Goal: Communication & Community: Ask a question

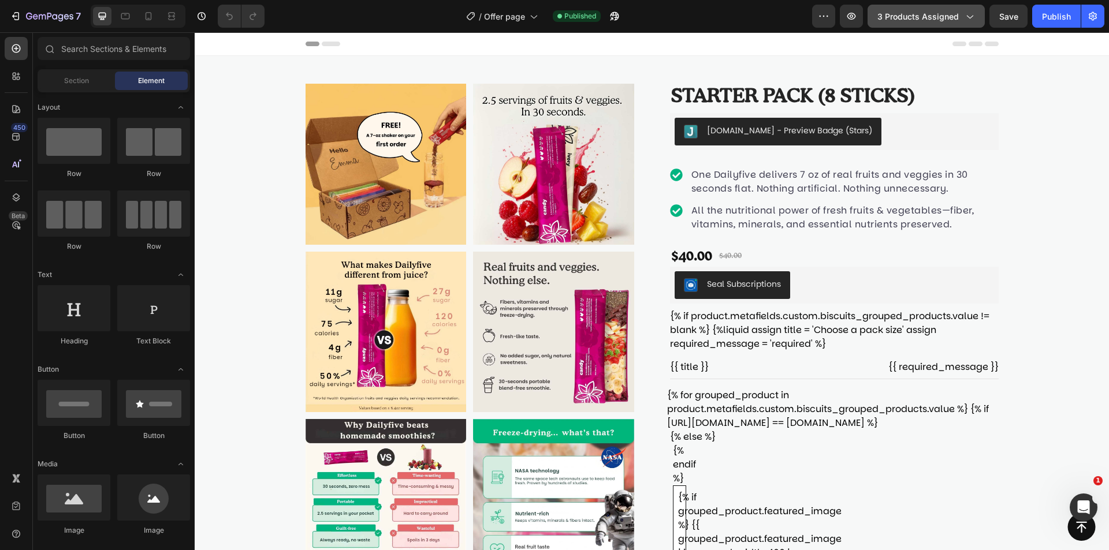
click at [883, 13] on span "3 products assigned" at bounding box center [917, 16] width 81 height 12
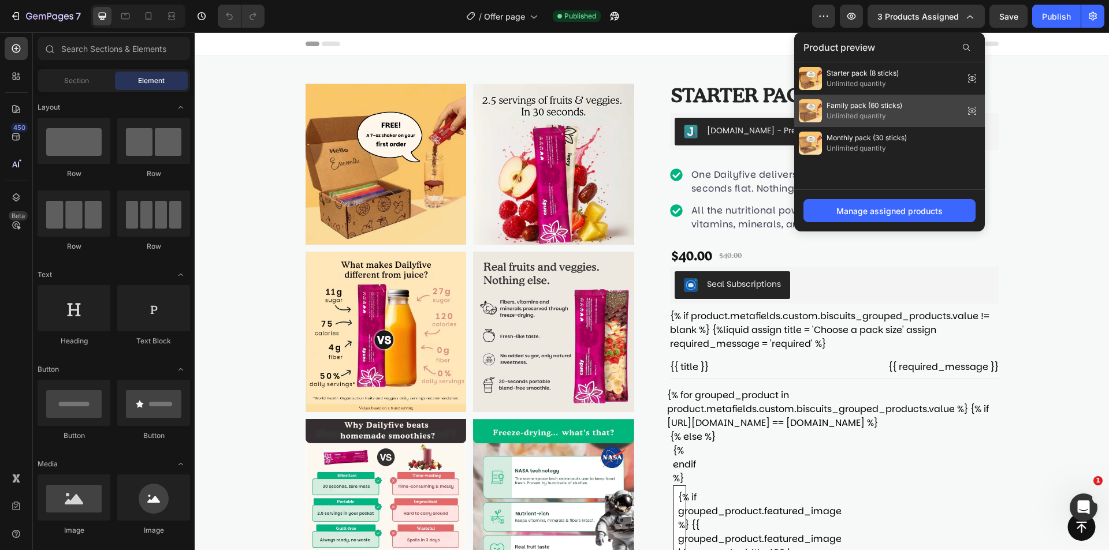
click at [875, 106] on span "Family pack (60 sticks)" at bounding box center [865, 106] width 76 height 10
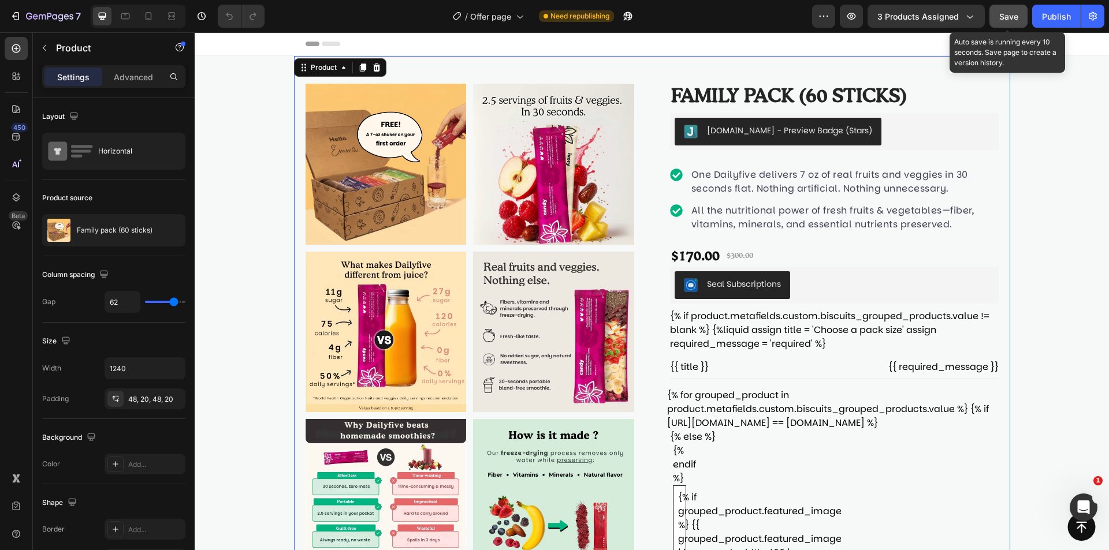
click at [1019, 10] on button "Save" at bounding box center [1009, 16] width 38 height 23
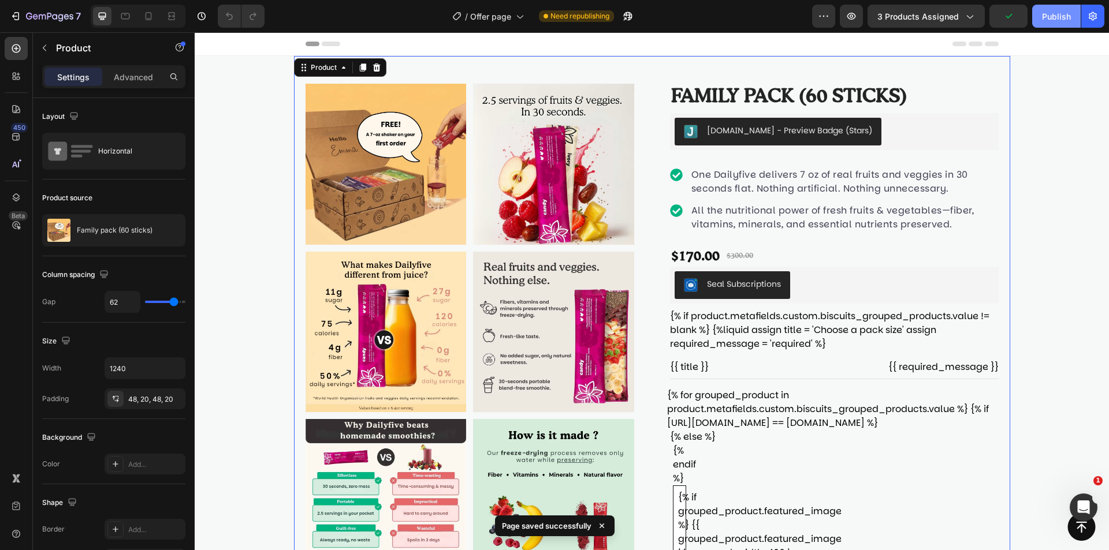
click at [1045, 22] on div "Publish" at bounding box center [1056, 16] width 29 height 12
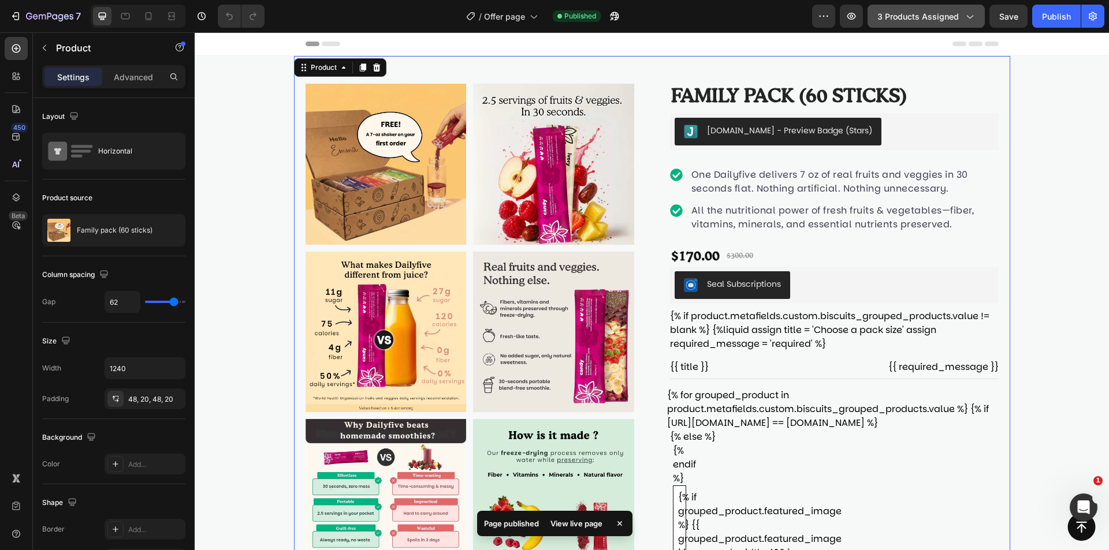
click at [950, 8] on button "3 products assigned" at bounding box center [926, 16] width 117 height 23
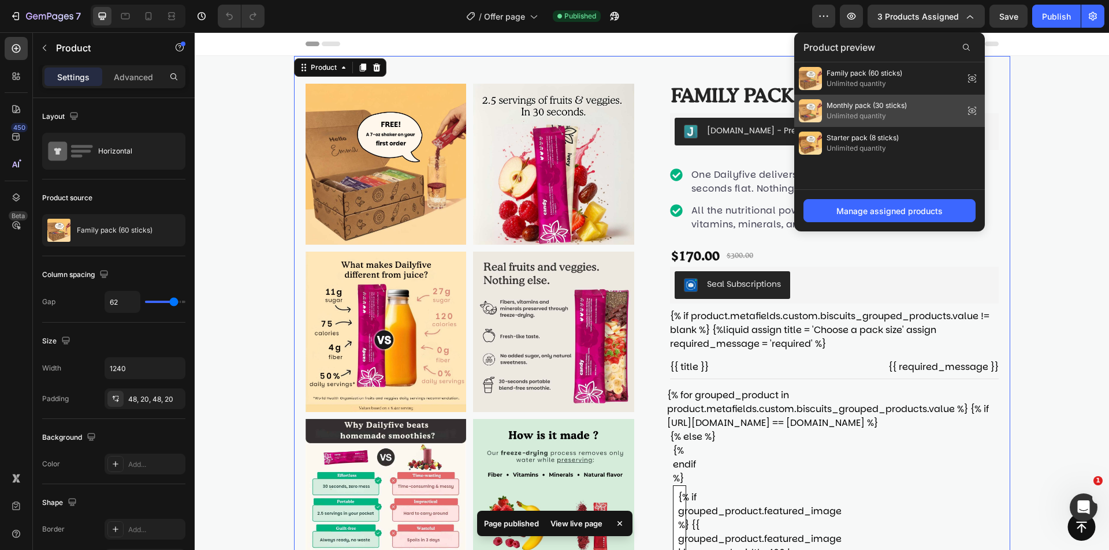
click at [909, 110] on div "Monthly pack (30 sticks) Unlimited quantity" at bounding box center [889, 111] width 191 height 32
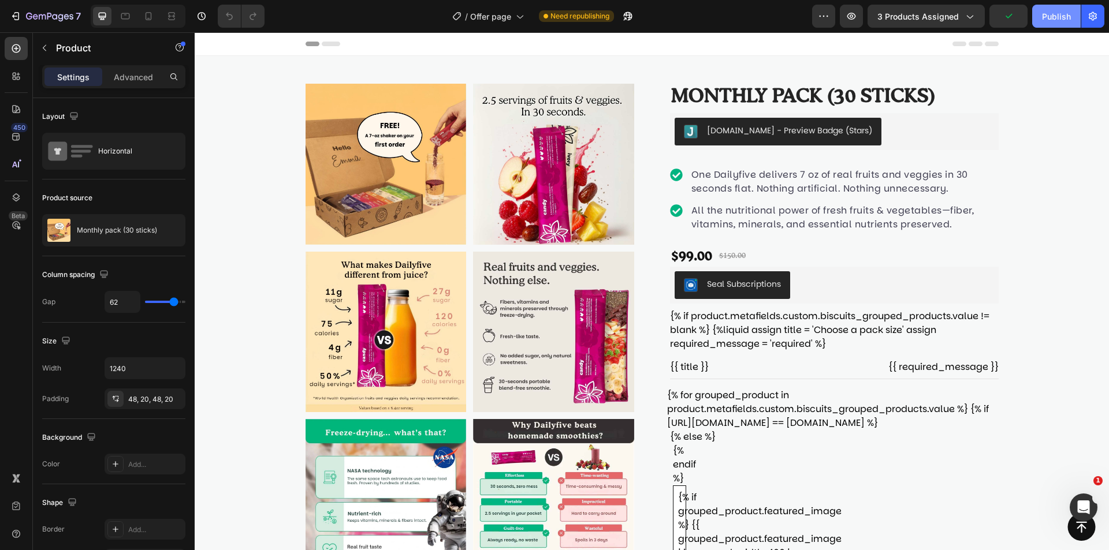
click at [1055, 20] on div "Publish" at bounding box center [1056, 16] width 29 height 12
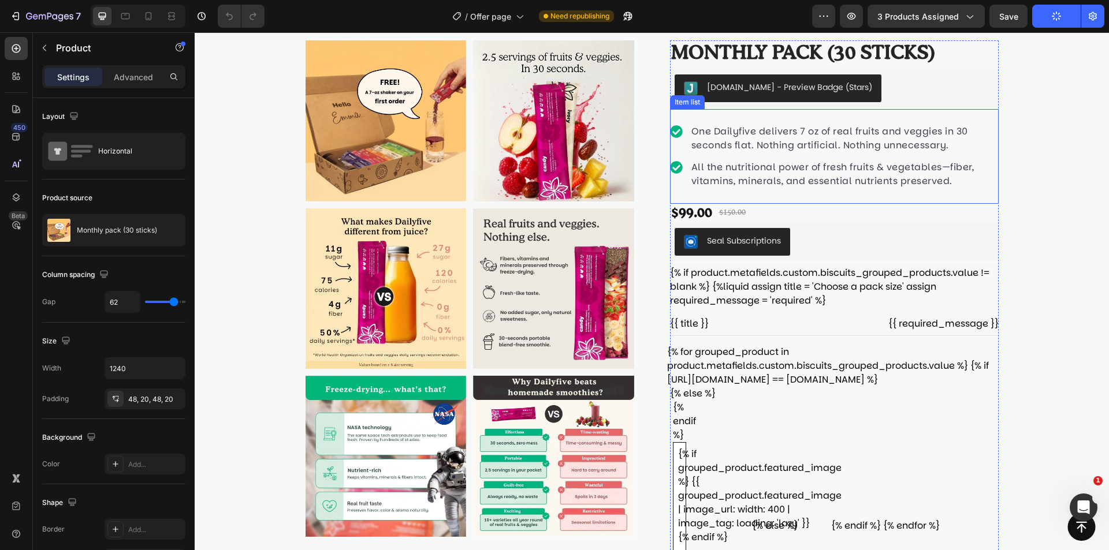
scroll to position [231, 0]
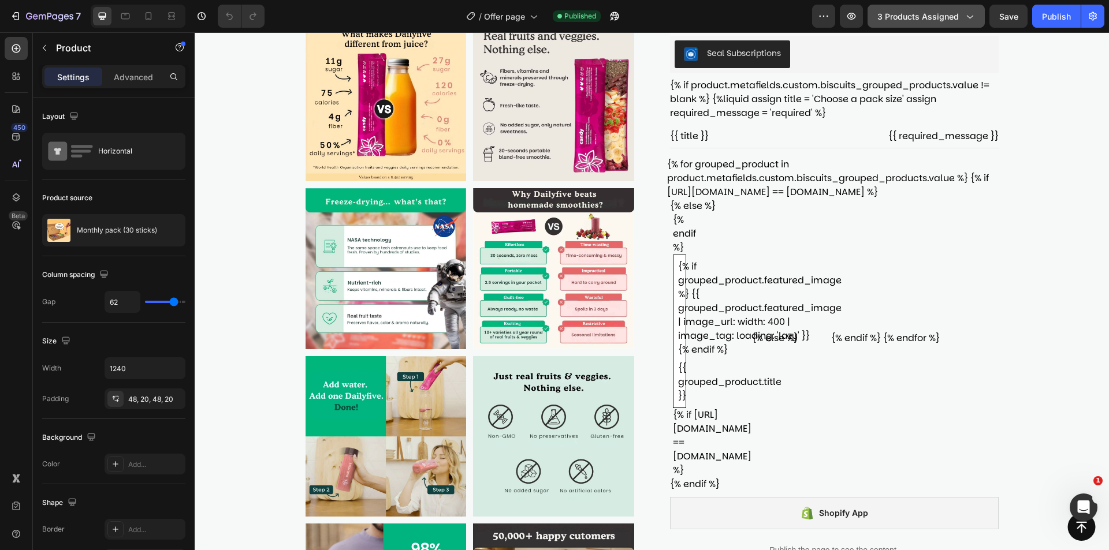
click at [964, 20] on icon "button" at bounding box center [970, 16] width 12 height 12
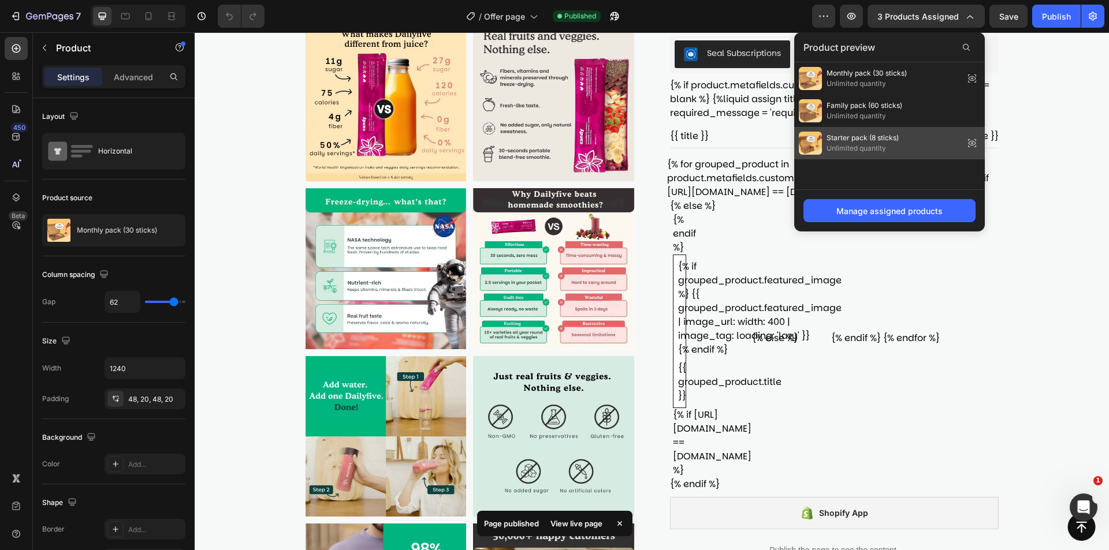
click at [891, 147] on span "Unlimited quantity" at bounding box center [863, 148] width 72 height 10
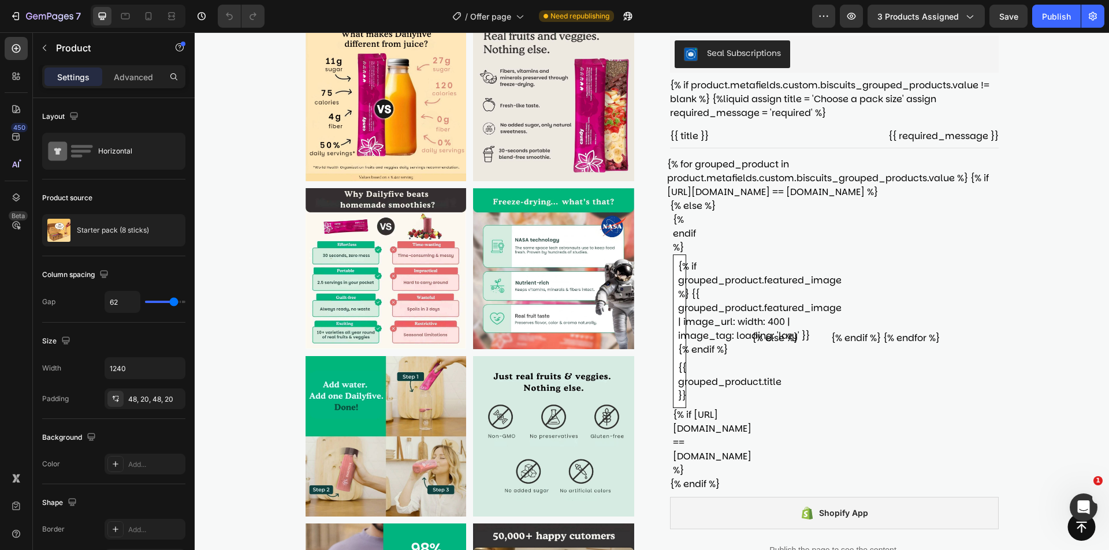
drag, startPoint x: 1249, startPoint y: 47, endPoint x: 1071, endPoint y: 115, distance: 190.5
click at [1024, 25] on button "Save" at bounding box center [1009, 16] width 38 height 23
click at [1052, 17] on div "Publish" at bounding box center [1056, 16] width 29 height 12
click at [617, 16] on icon "button" at bounding box center [615, 16] width 12 height 12
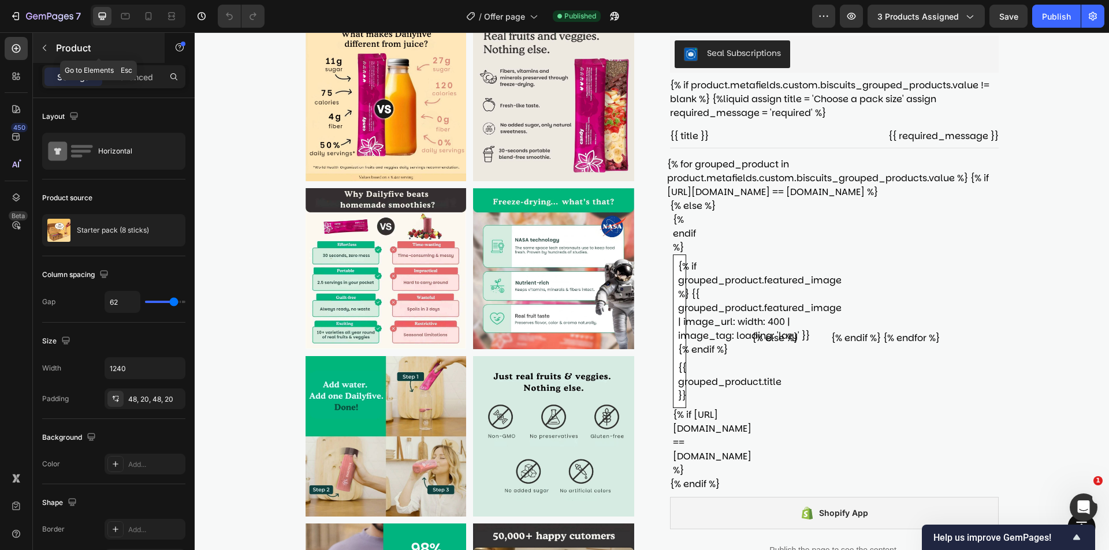
click at [43, 45] on icon "button" at bounding box center [44, 47] width 9 height 9
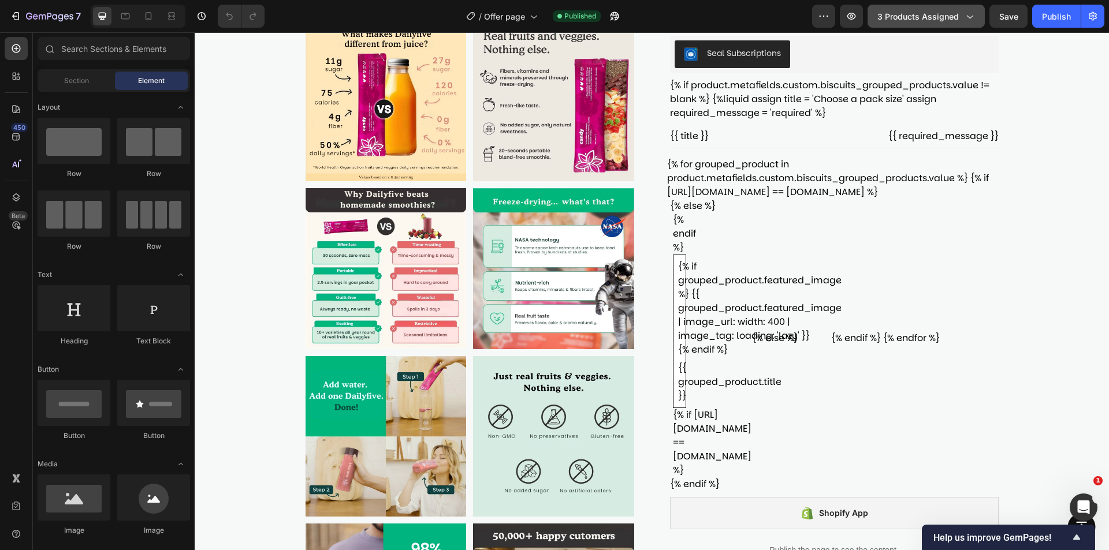
click at [931, 18] on span "3 products assigned" at bounding box center [917, 16] width 81 height 12
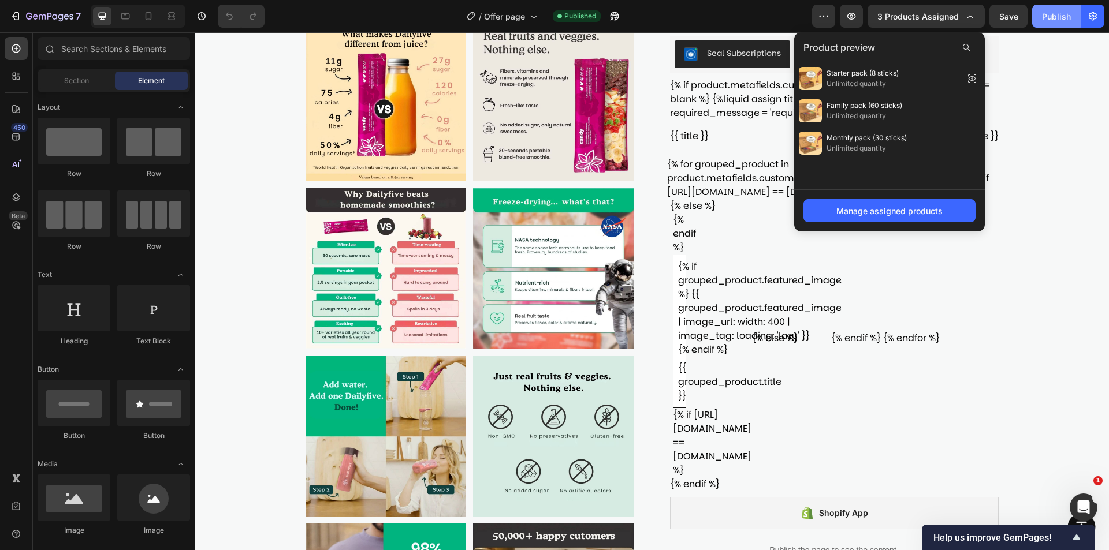
click at [1052, 14] on div "Publish" at bounding box center [1056, 16] width 29 height 12
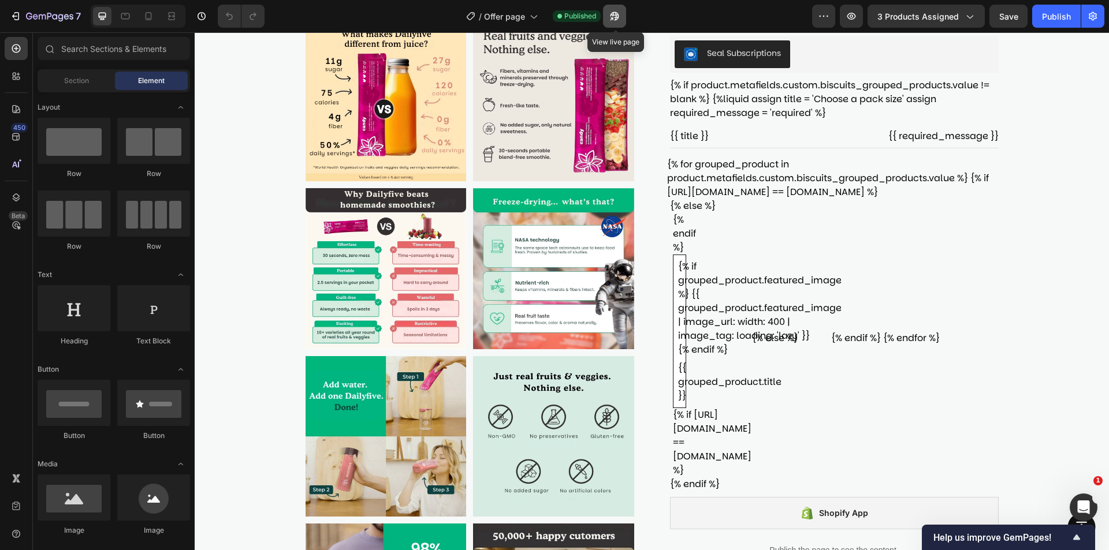
click at [608, 18] on button "button" at bounding box center [614, 16] width 23 height 23
click at [877, 317] on div "{% for grouped_product in product.metafields.custom.biscuits_grouped_products.v…" at bounding box center [831, 318] width 329 height 320
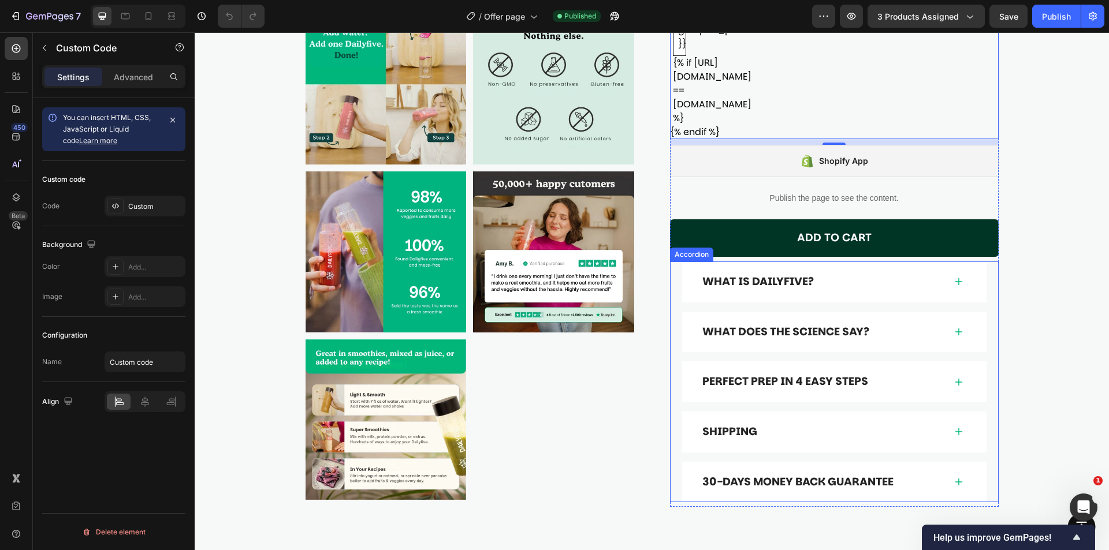
scroll to position [693, 0]
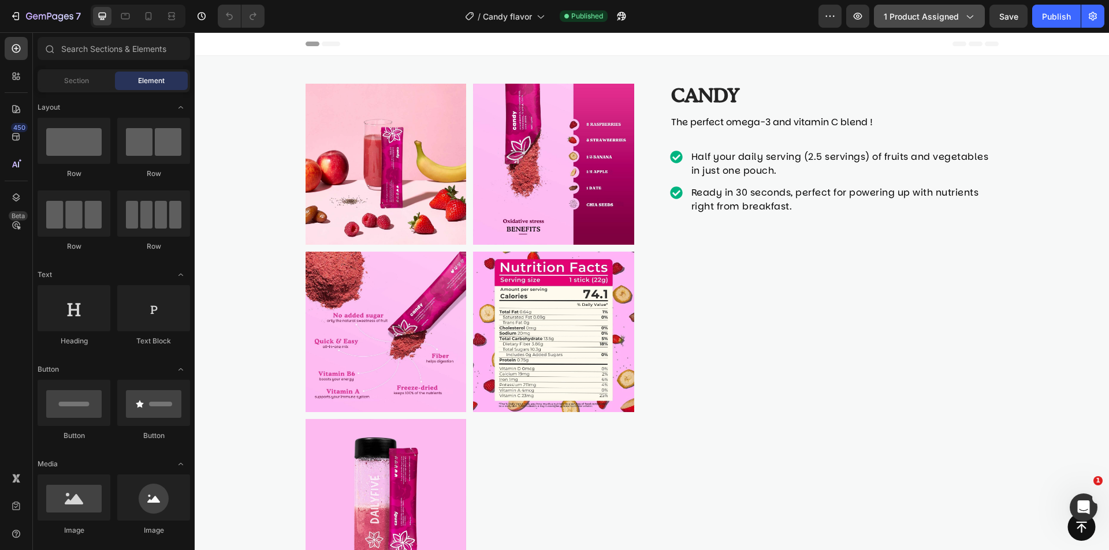
click at [939, 13] on span "1 product assigned" at bounding box center [921, 16] width 75 height 12
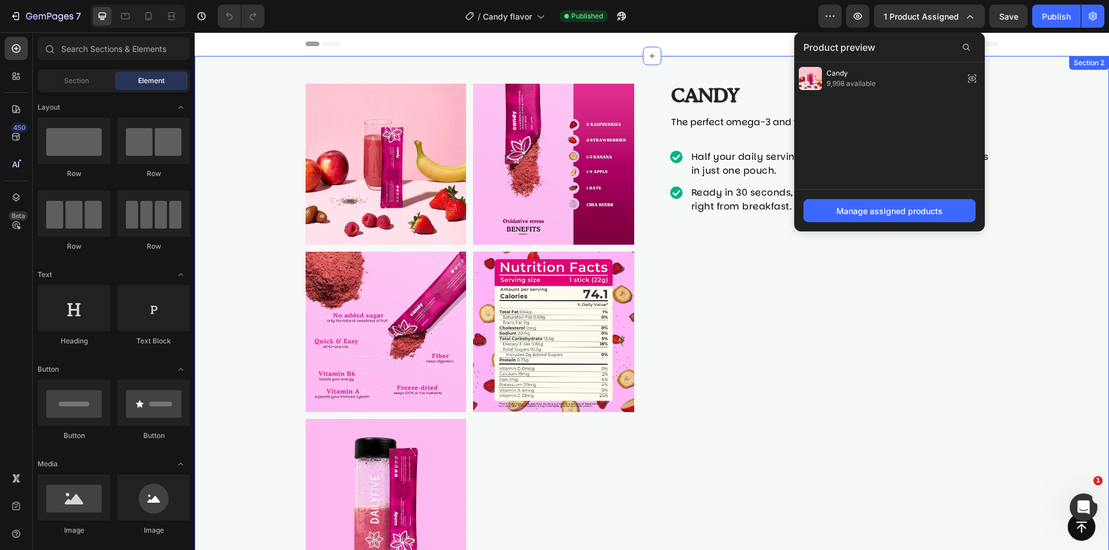
click at [1017, 132] on div "Product Images Candy Product Title The perfect omega-3 and vitamin C blend ! Te…" at bounding box center [652, 332] width 914 height 552
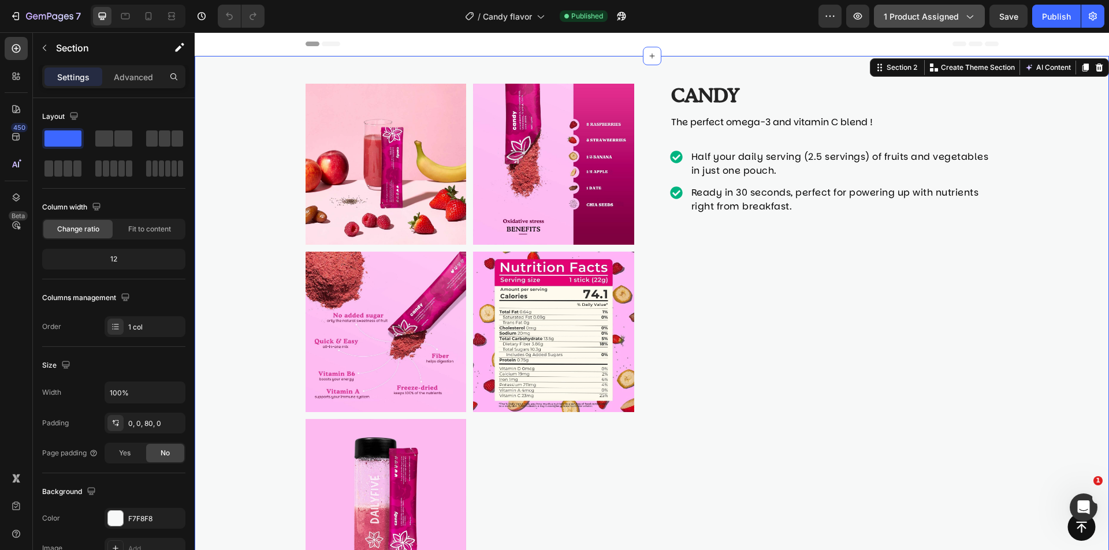
click at [943, 14] on span "1 product assigned" at bounding box center [921, 16] width 75 height 12
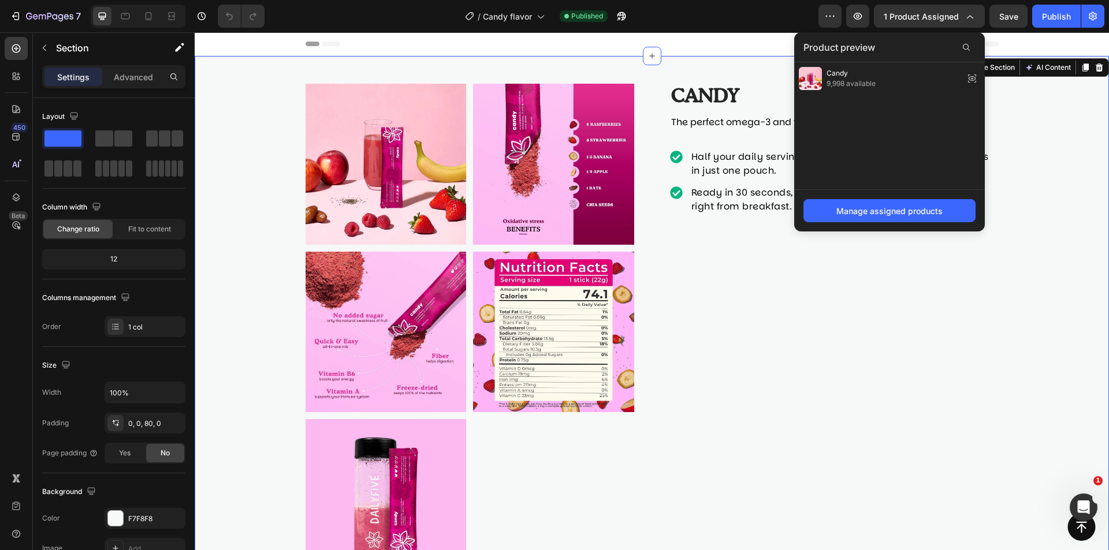
click at [1012, 142] on div "Product Images Candy Product Title The perfect omega-3 and vitamin C blend ! Te…" at bounding box center [652, 332] width 914 height 552
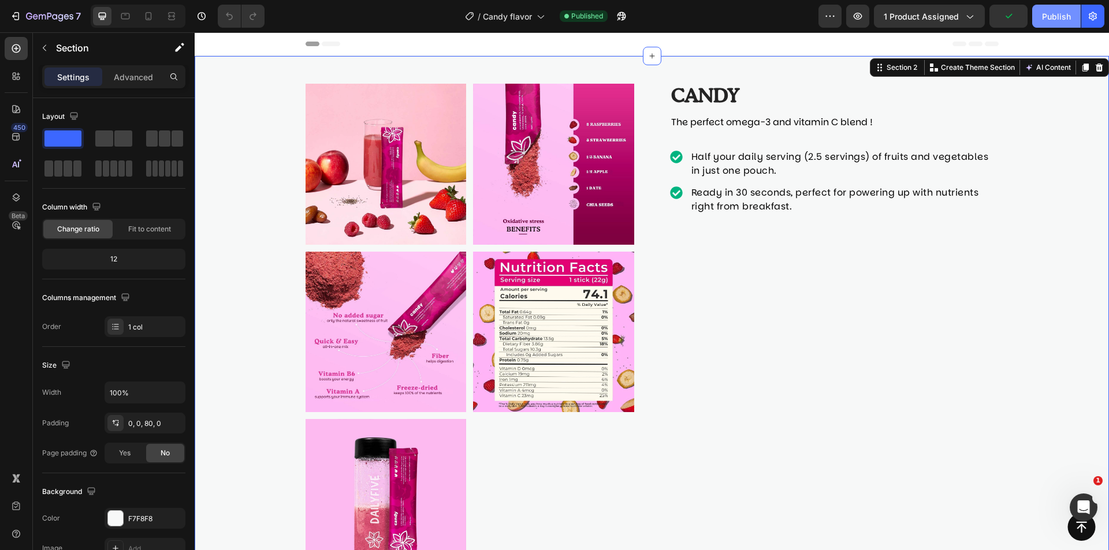
click at [1048, 14] on div "Publish" at bounding box center [1056, 16] width 29 height 12
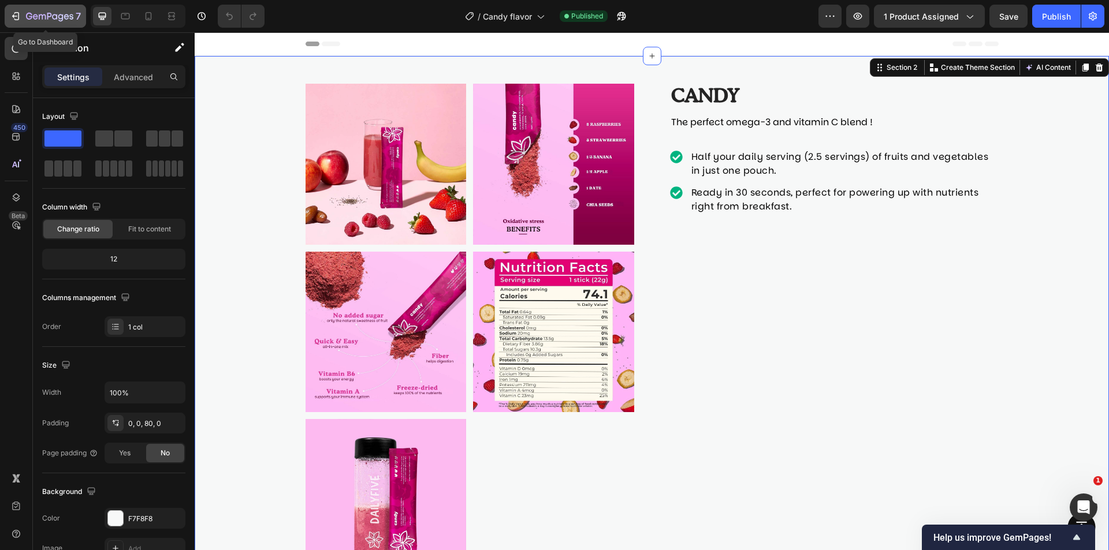
click at [43, 17] on icon "button" at bounding box center [49, 17] width 47 height 10
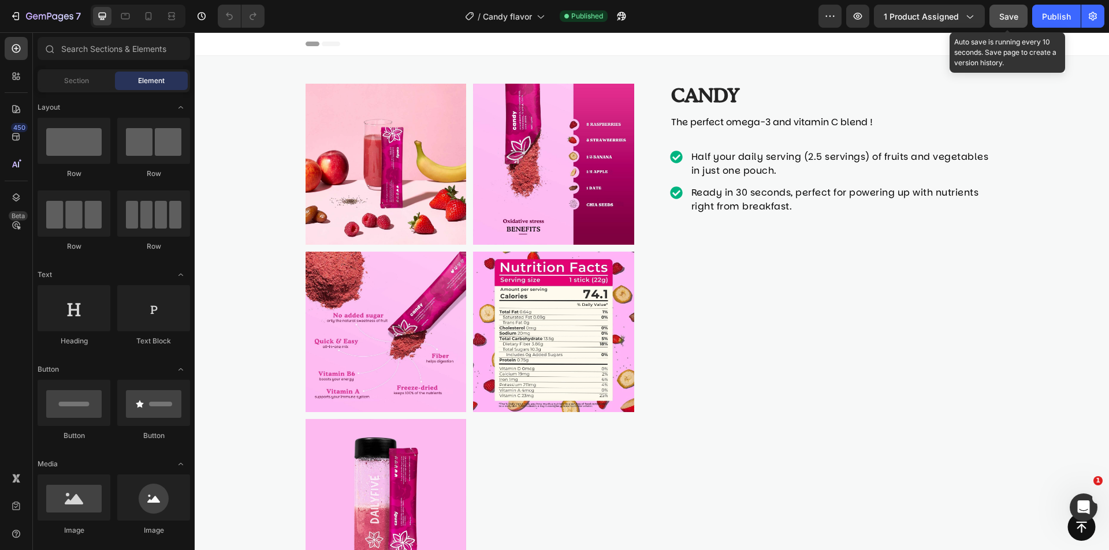
click at [1003, 18] on span "Save" at bounding box center [1008, 17] width 19 height 10
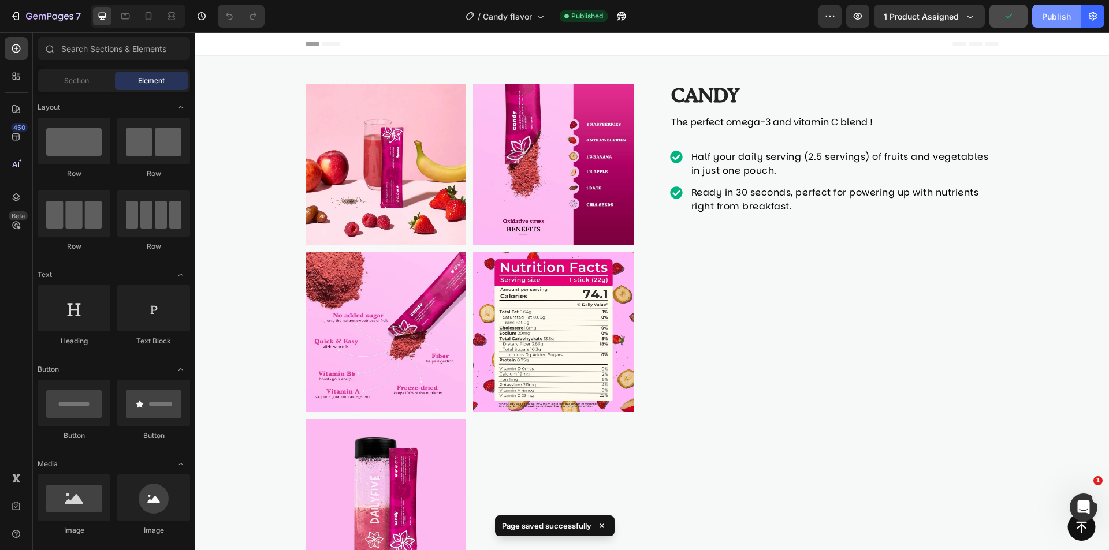
drag, startPoint x: 1044, startPoint y: 19, endPoint x: 645, endPoint y: 31, distance: 399.3
click at [1044, 19] on div "Publish" at bounding box center [1056, 16] width 29 height 12
click at [958, 10] on span "1 product assigned" at bounding box center [921, 16] width 75 height 12
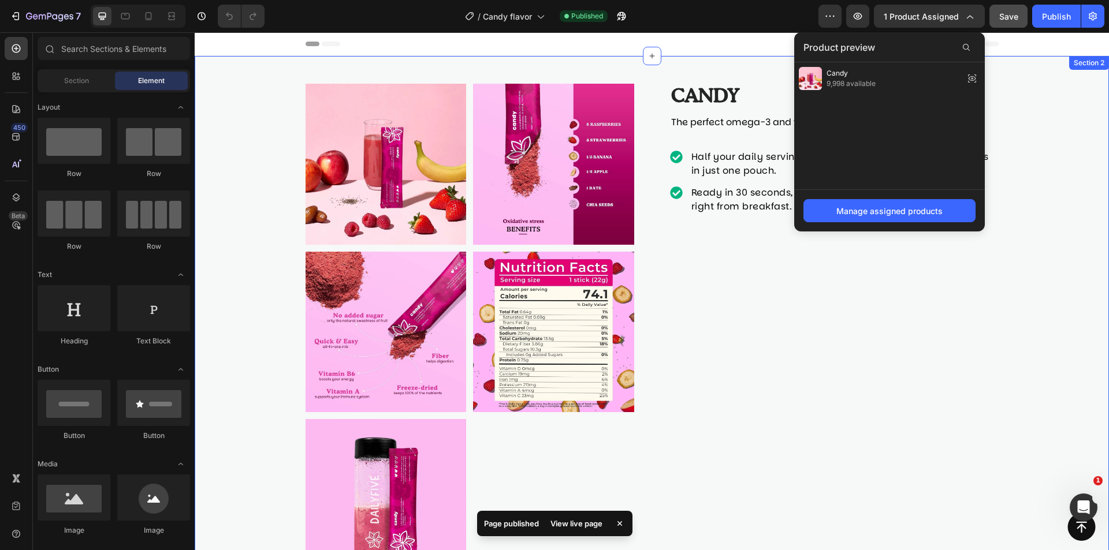
click at [1073, 198] on div "Product Images Candy Product Title The perfect omega-3 and vitamin C blend ! Te…" at bounding box center [652, 332] width 914 height 552
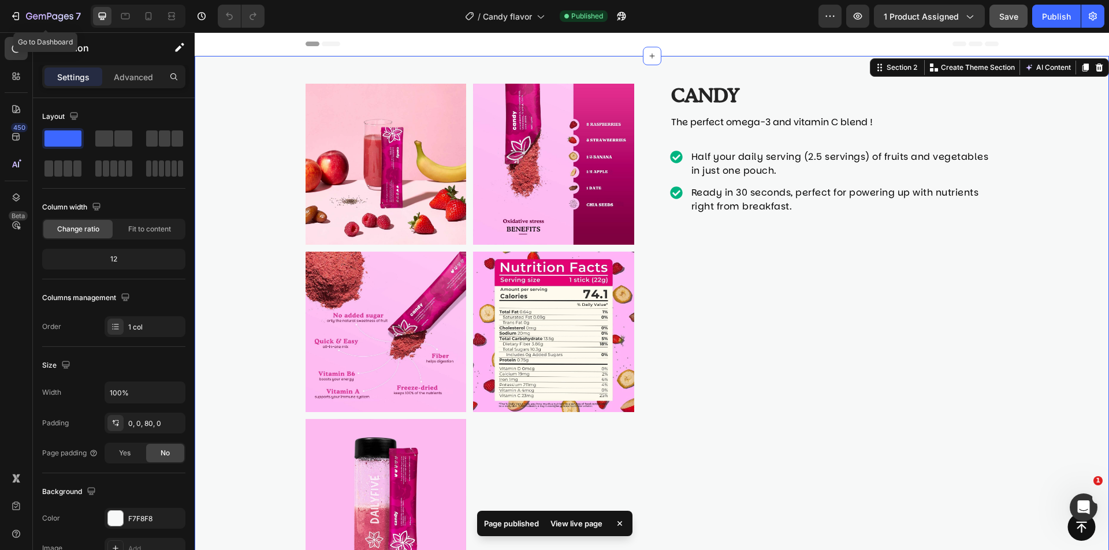
drag, startPoint x: 32, startPoint y: 22, endPoint x: 105, endPoint y: 25, distance: 72.8
click at [29, 23] on button "7" at bounding box center [45, 16] width 81 height 23
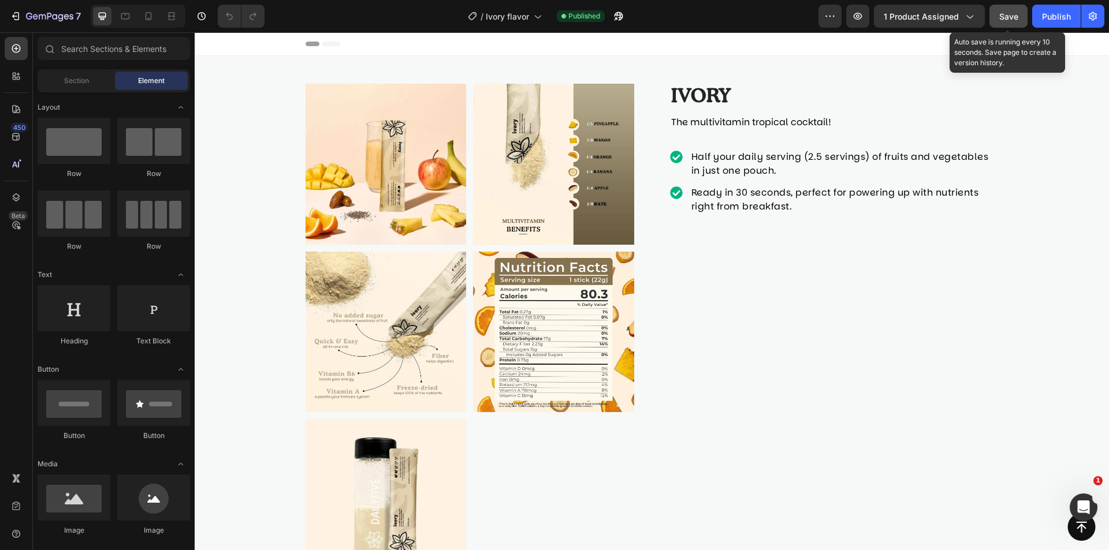
click at [1002, 23] on button "Save" at bounding box center [1009, 16] width 38 height 23
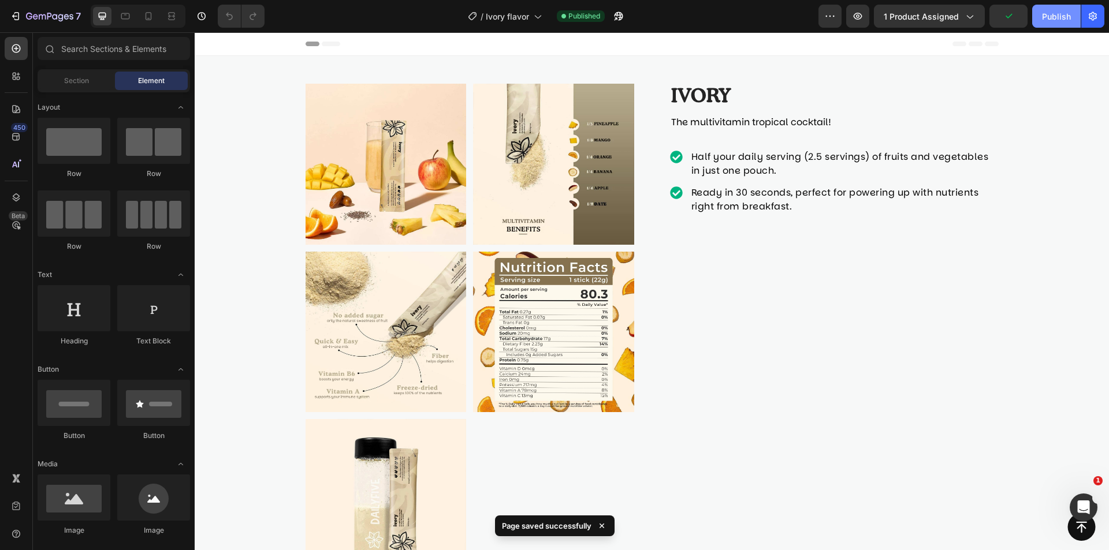
click at [1037, 23] on button "Publish" at bounding box center [1056, 16] width 49 height 23
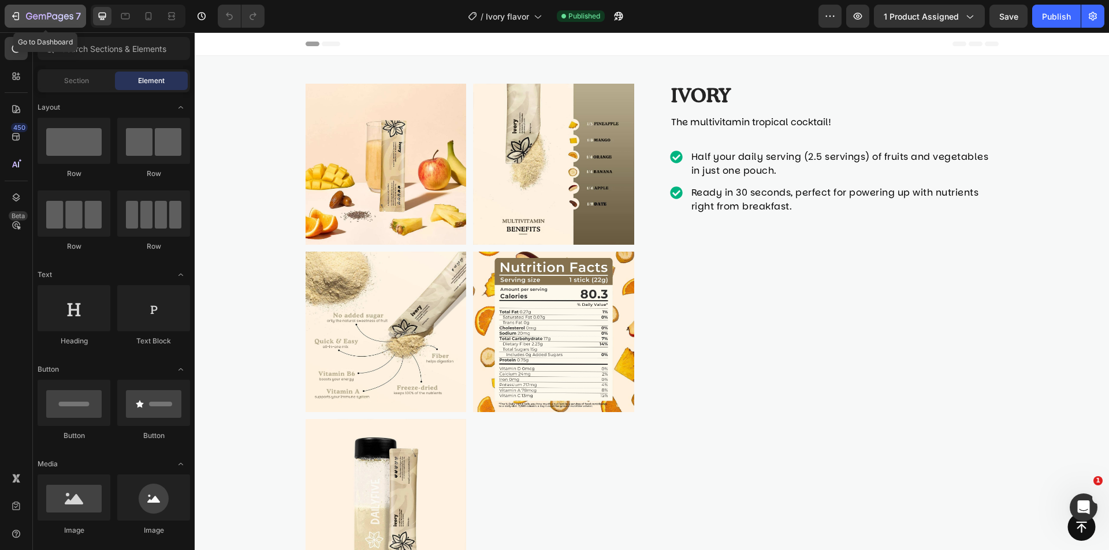
click at [50, 17] on icon "button" at bounding box center [49, 17] width 47 height 10
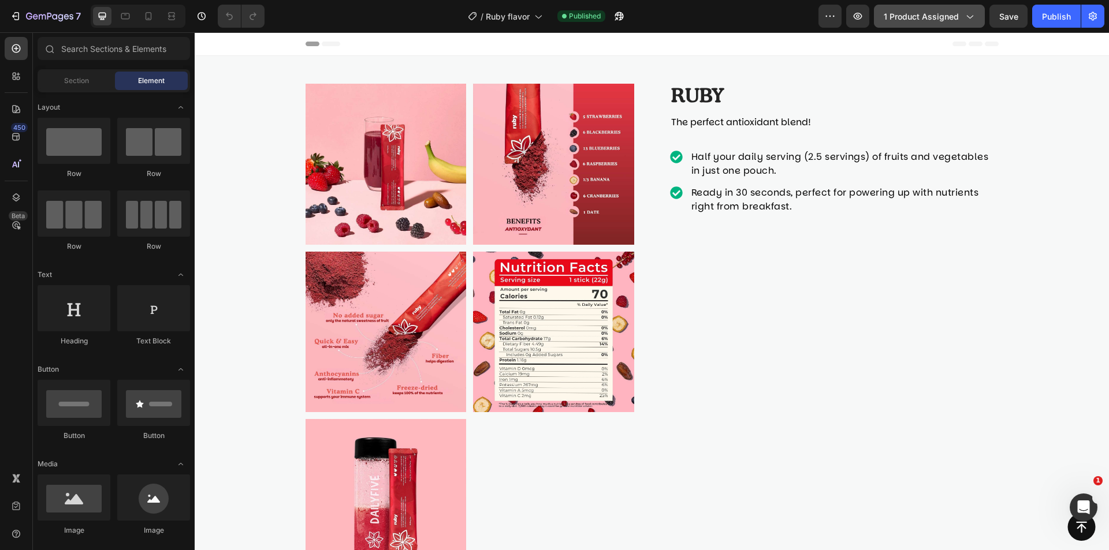
click at [968, 16] on icon "button" at bounding box center [970, 16] width 12 height 12
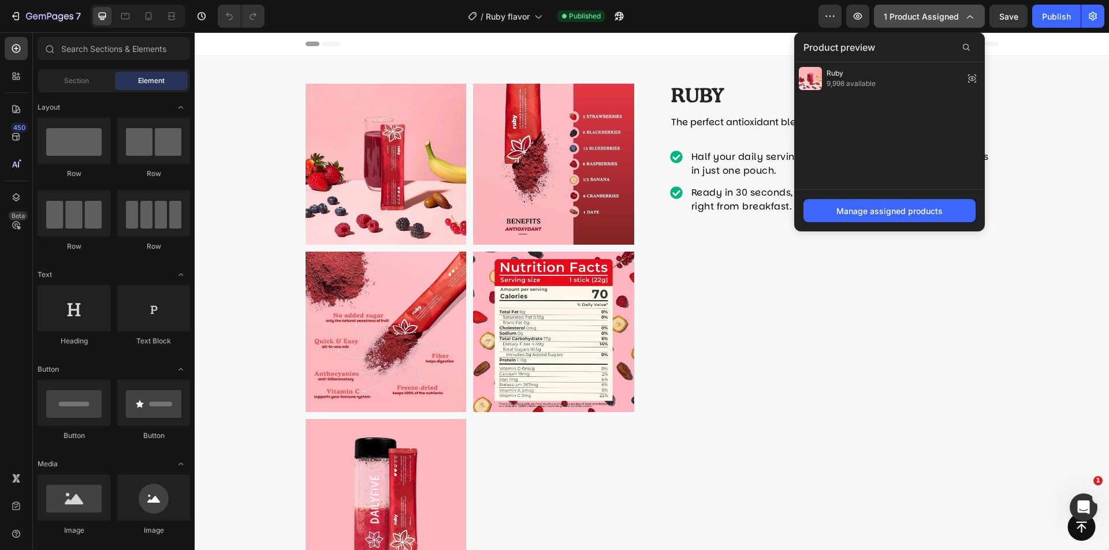
click at [967, 13] on icon "button" at bounding box center [970, 16] width 12 height 12
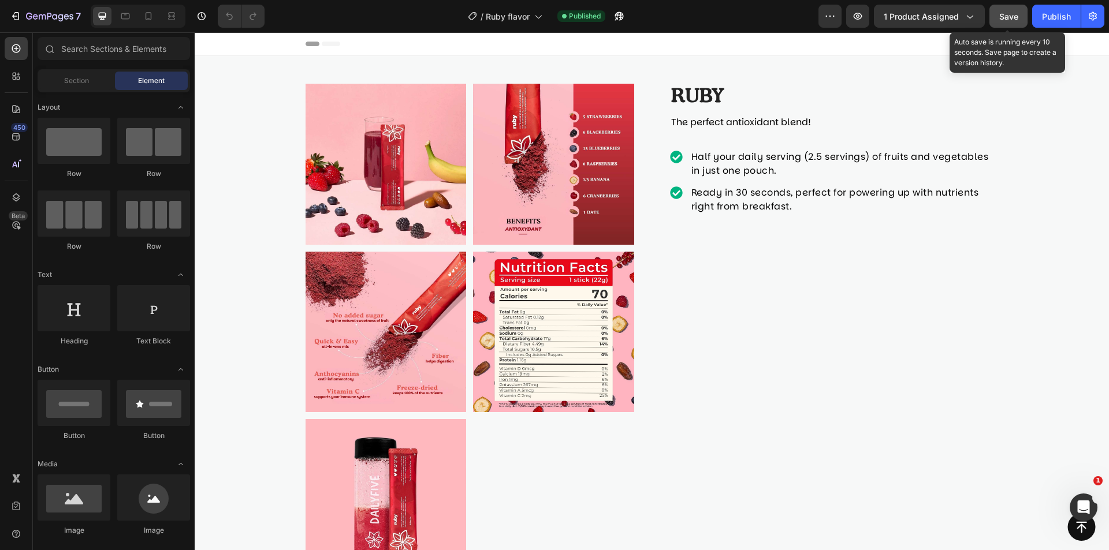
click at [1010, 20] on span "Save" at bounding box center [1008, 17] width 19 height 10
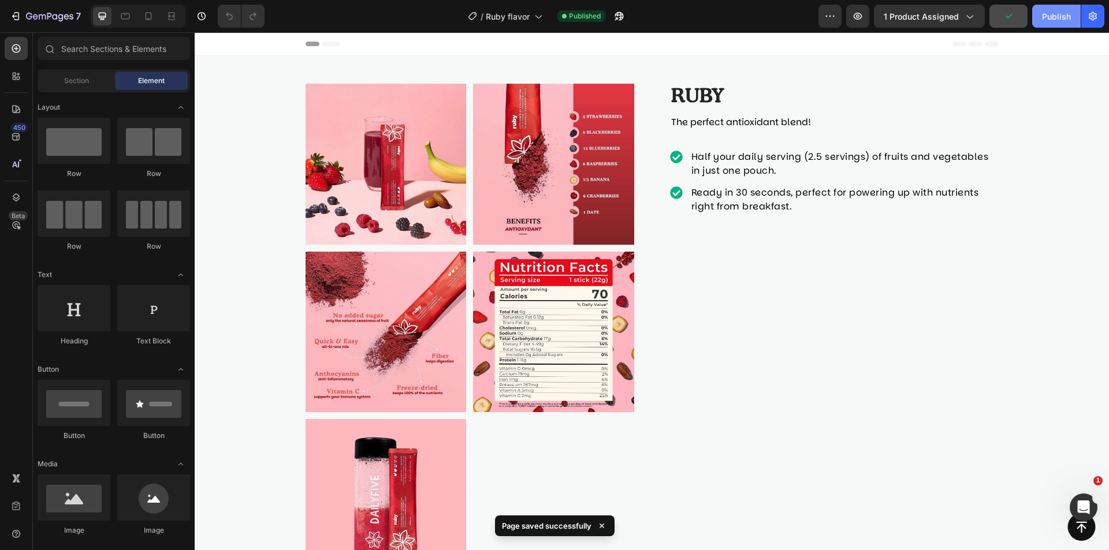
click at [1065, 20] on div "Publish" at bounding box center [1056, 16] width 29 height 12
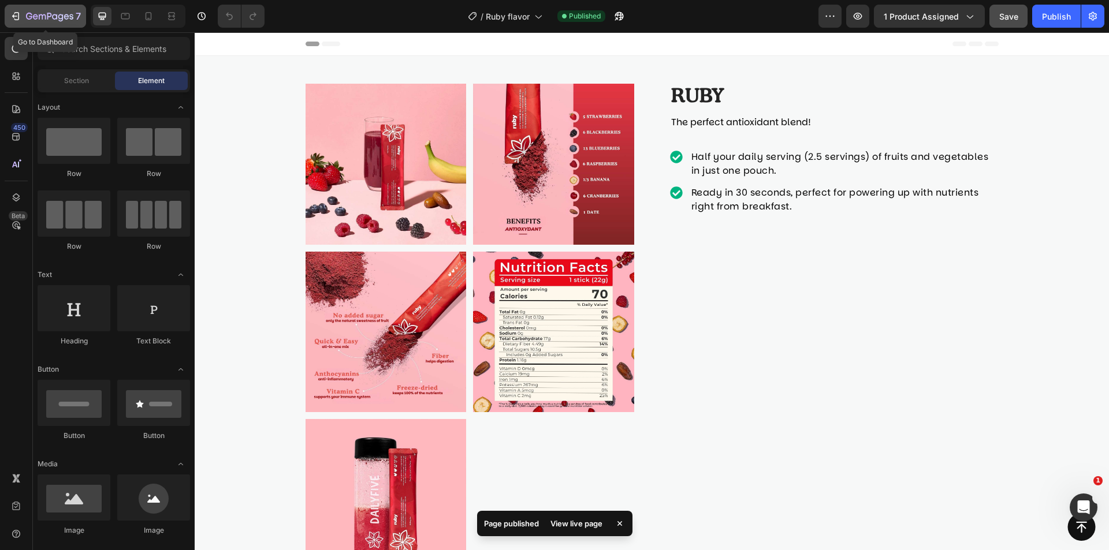
click at [9, 17] on button "7" at bounding box center [45, 16] width 81 height 23
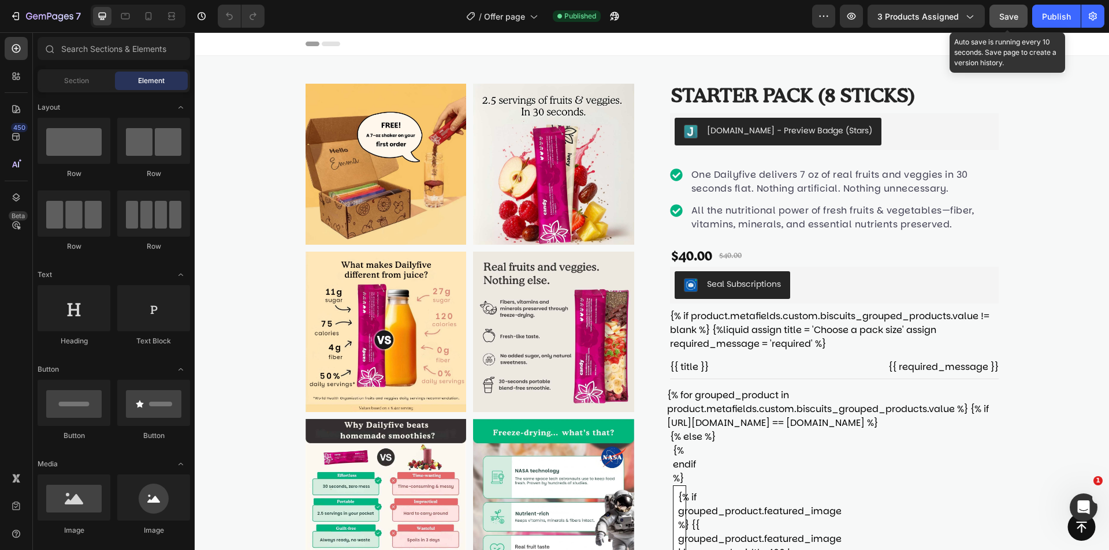
click at [1011, 18] on span "Save" at bounding box center [1008, 17] width 19 height 10
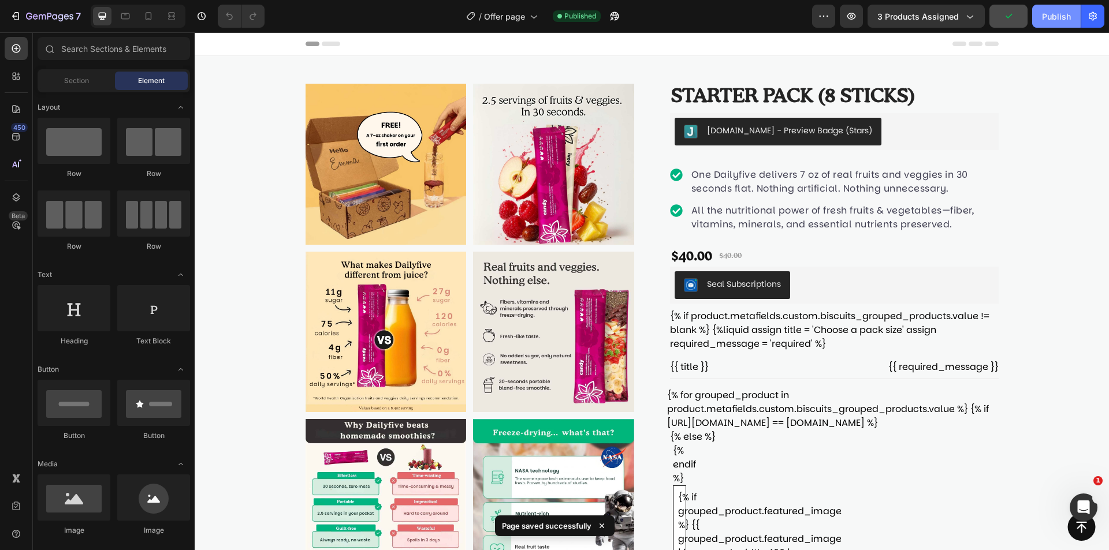
click at [1046, 24] on button "Publish" at bounding box center [1056, 16] width 49 height 23
click at [527, 18] on icon at bounding box center [533, 16] width 12 height 12
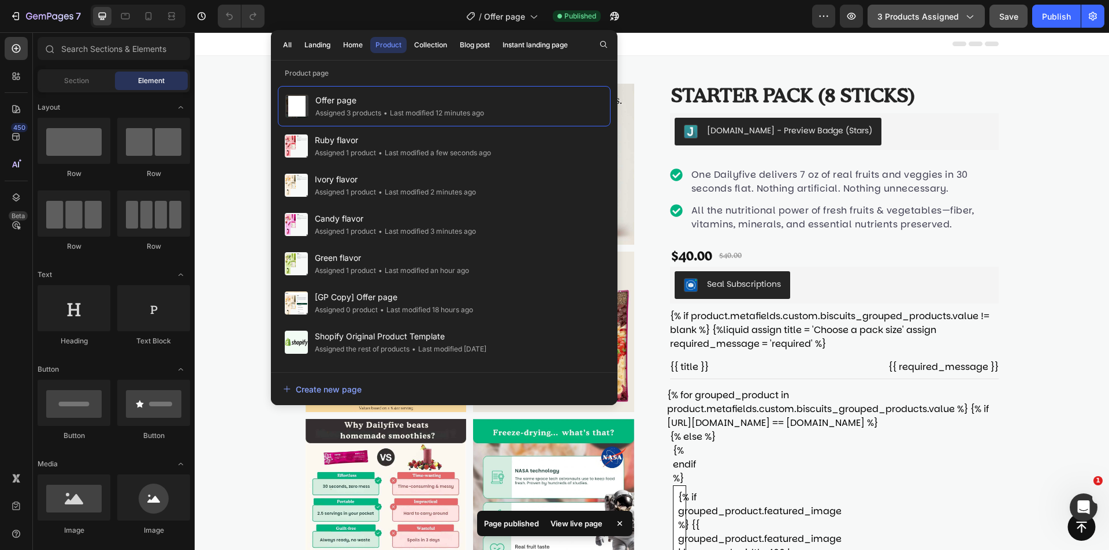
click at [950, 12] on span "3 products assigned" at bounding box center [917, 16] width 81 height 12
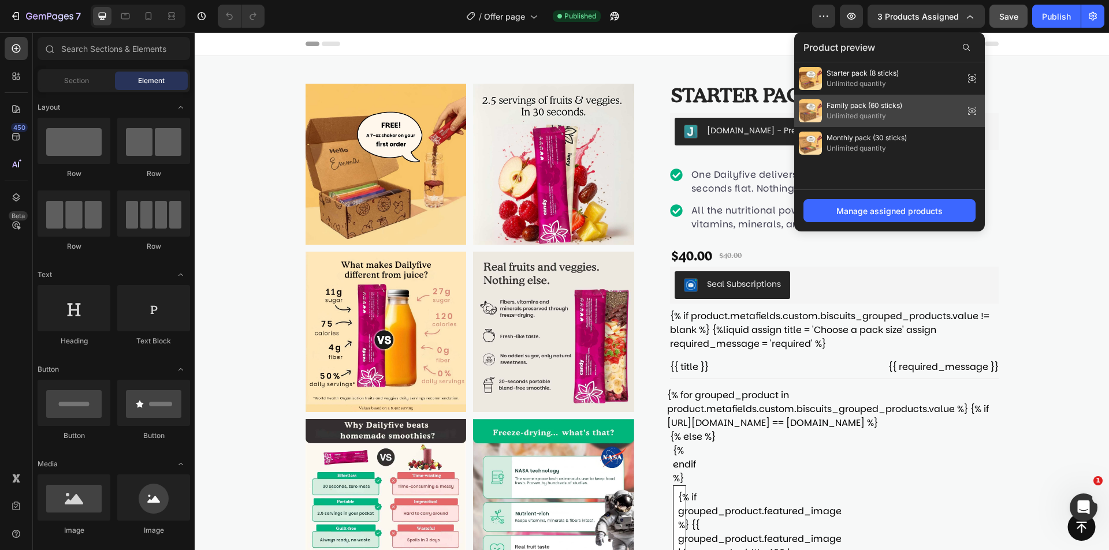
click at [897, 114] on span "Unlimited quantity" at bounding box center [865, 116] width 76 height 10
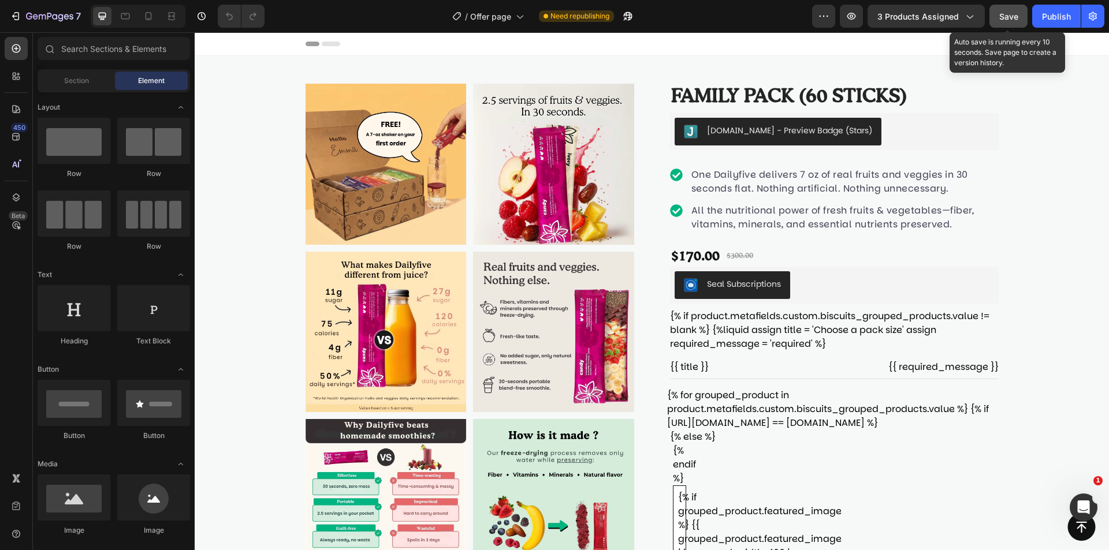
click at [1024, 14] on button "Save" at bounding box center [1009, 16] width 38 height 23
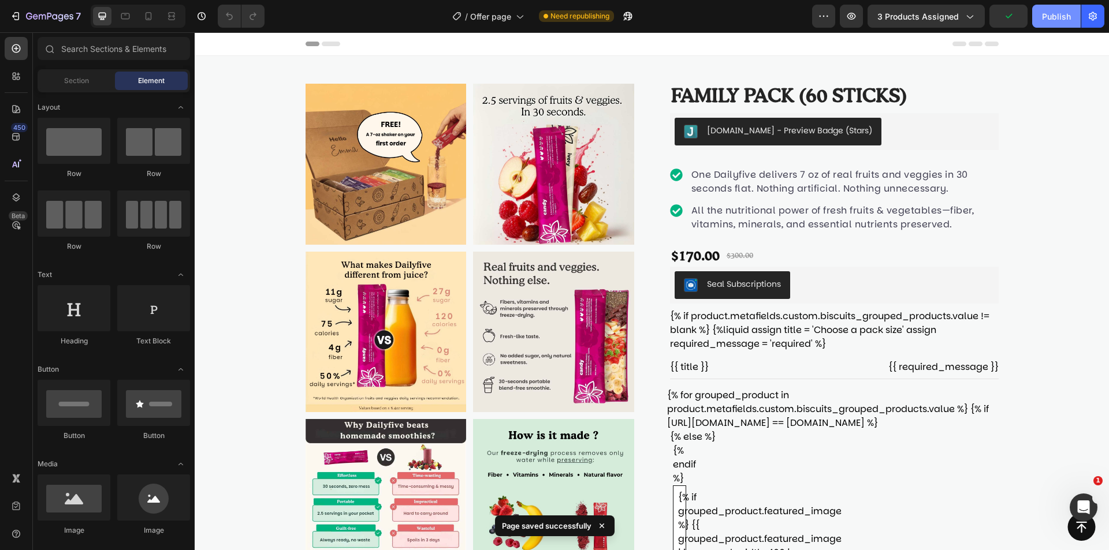
drag, startPoint x: 1046, startPoint y: 14, endPoint x: 851, endPoint y: 1, distance: 195.1
click at [1046, 14] on div "Publish" at bounding box center [1056, 16] width 29 height 12
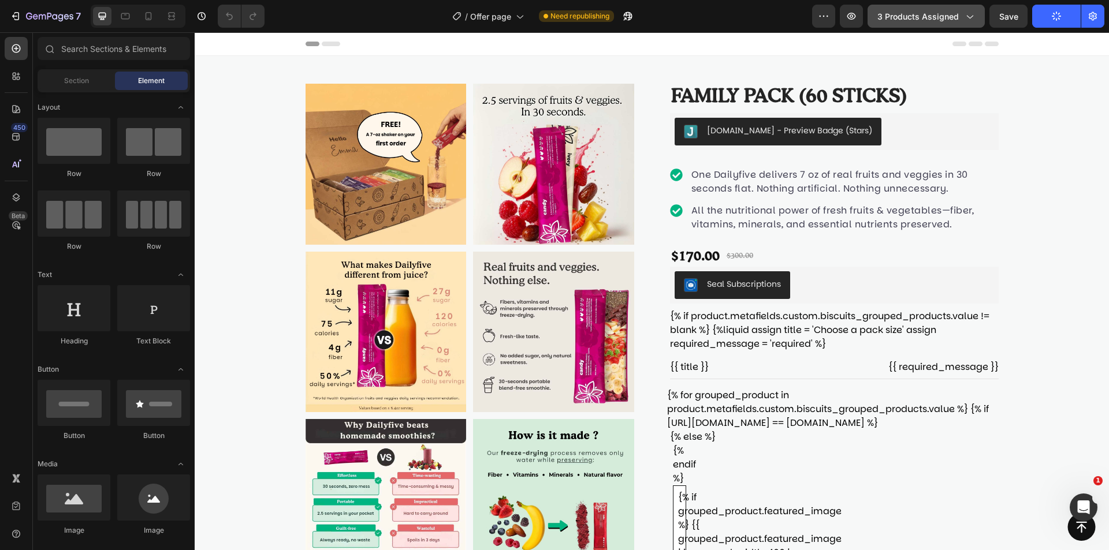
click at [902, 12] on span "3 products assigned" at bounding box center [917, 16] width 81 height 12
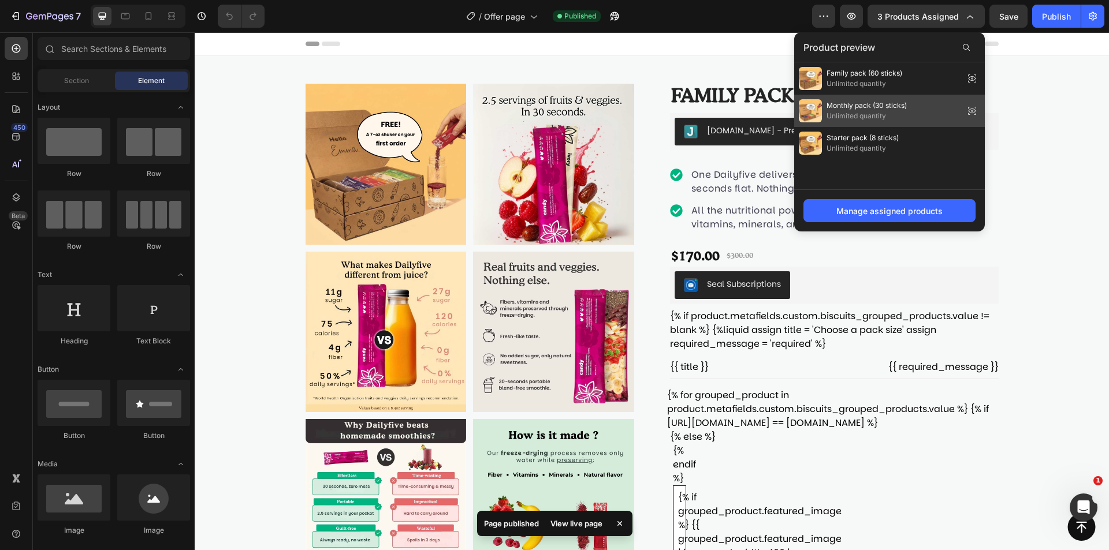
click at [916, 101] on div "Monthly pack (30 sticks) Unlimited quantity" at bounding box center [889, 111] width 191 height 32
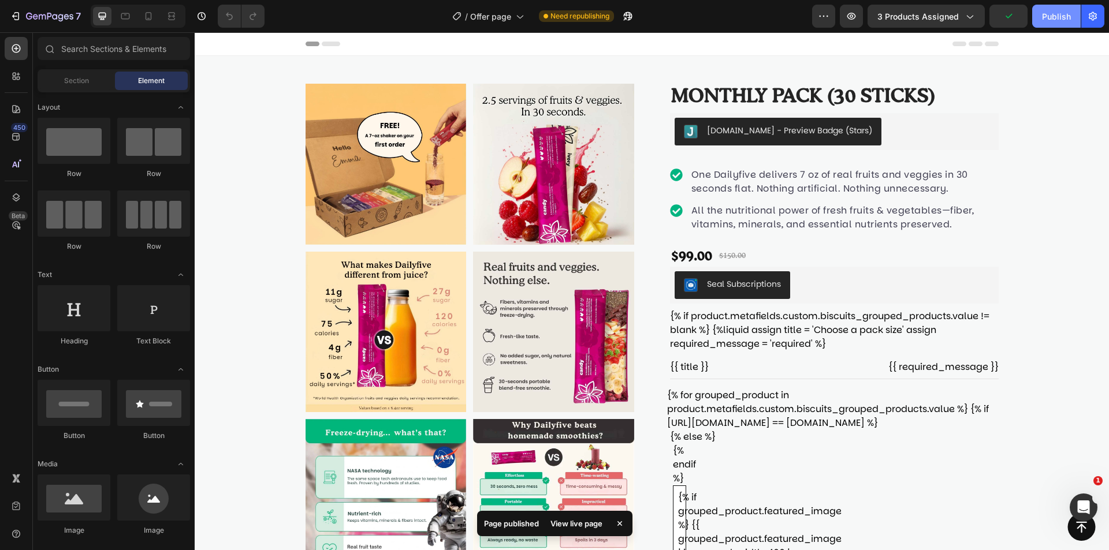
click at [1065, 14] on div "Publish" at bounding box center [1056, 16] width 29 height 12
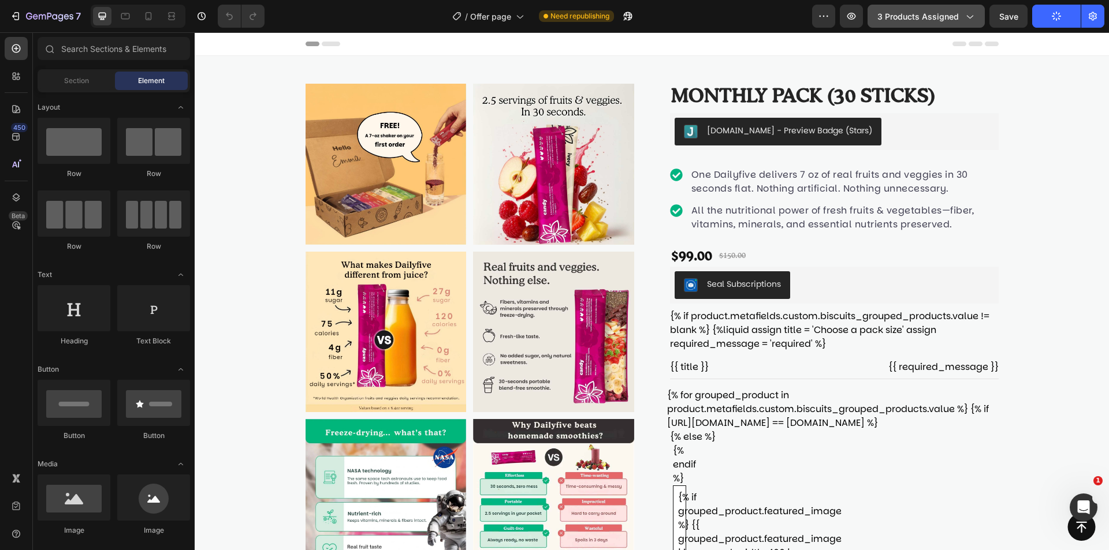
click at [938, 13] on span "3 products assigned" at bounding box center [917, 16] width 81 height 12
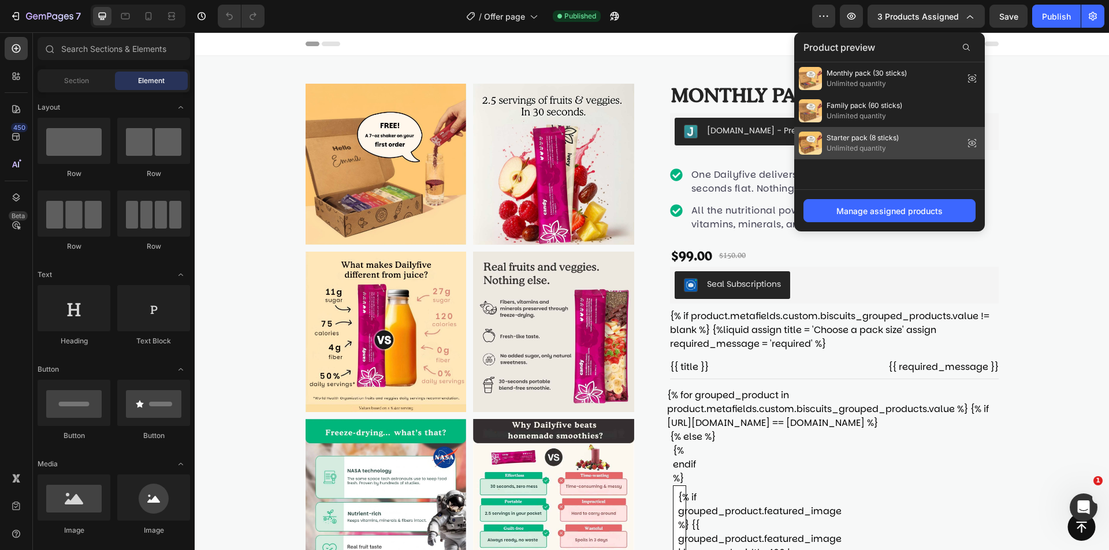
click at [943, 128] on div "Starter pack (8 sticks) Unlimited quantity" at bounding box center [889, 143] width 191 height 32
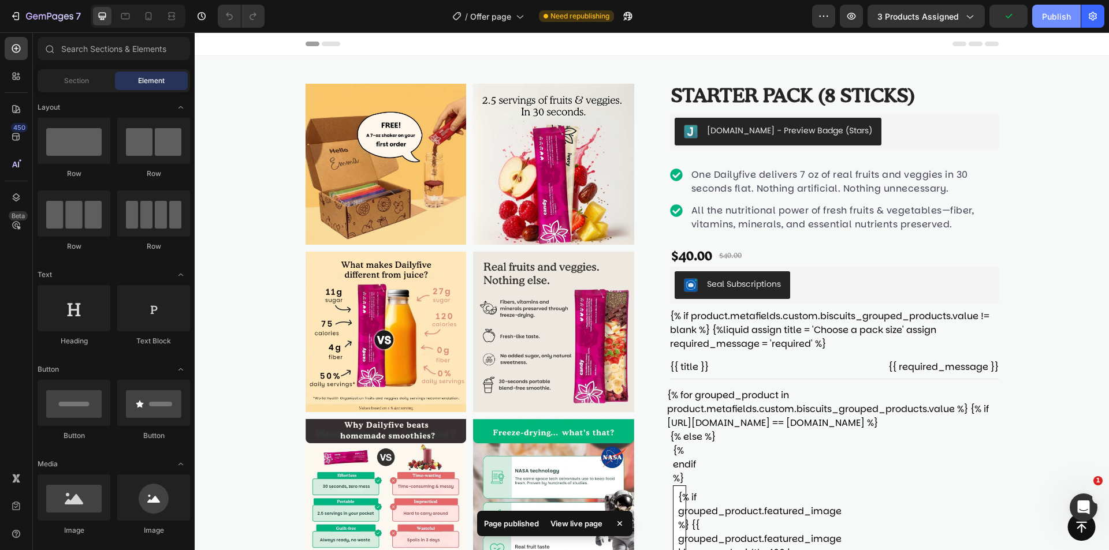
drag, startPoint x: 1052, startPoint y: 24, endPoint x: 845, endPoint y: 34, distance: 207.6
click at [1052, 24] on button "Publish" at bounding box center [1056, 16] width 49 height 23
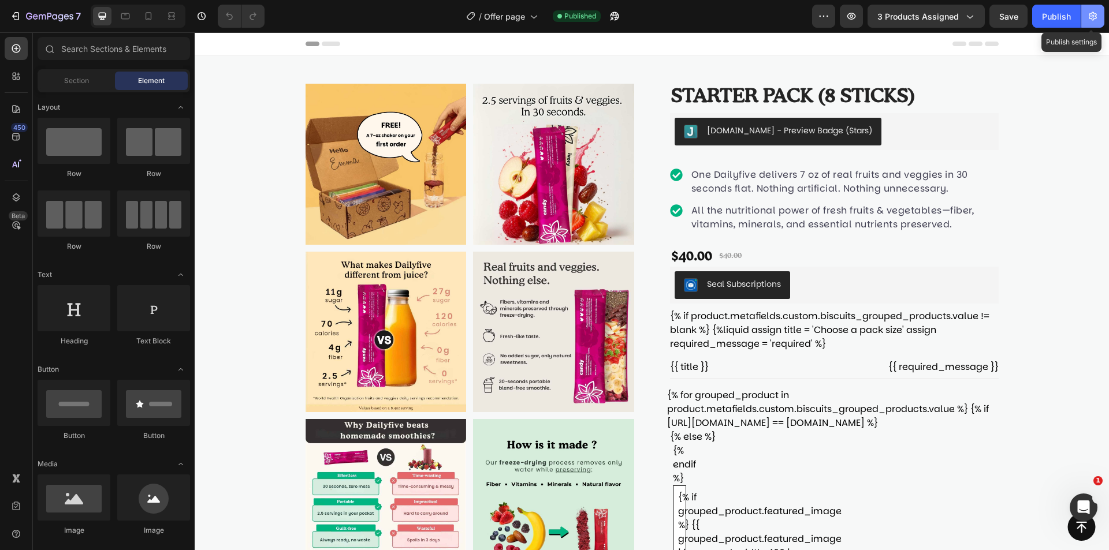
click at [1088, 17] on icon "button" at bounding box center [1093, 16] width 12 height 12
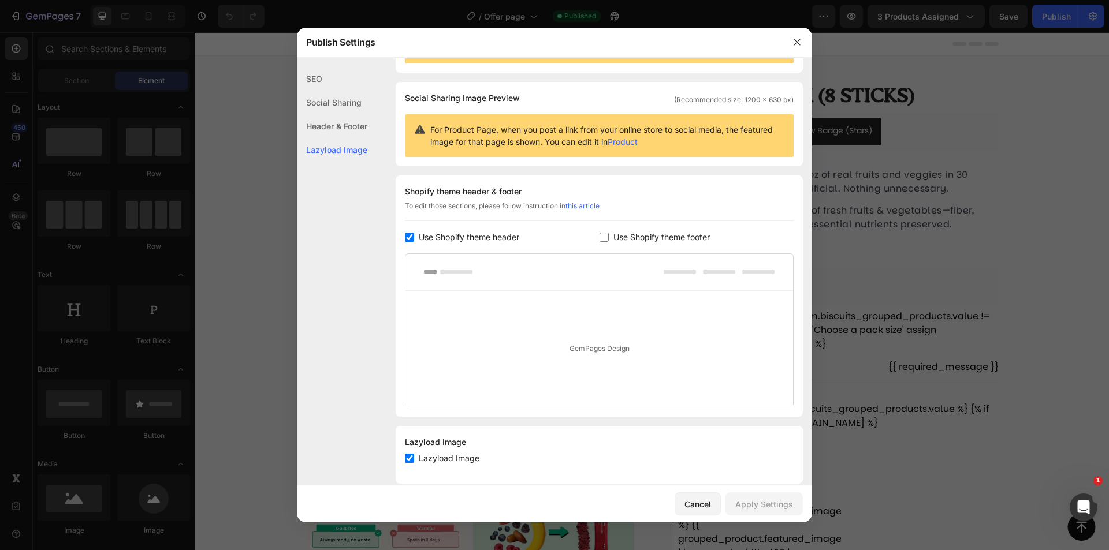
scroll to position [78, 0]
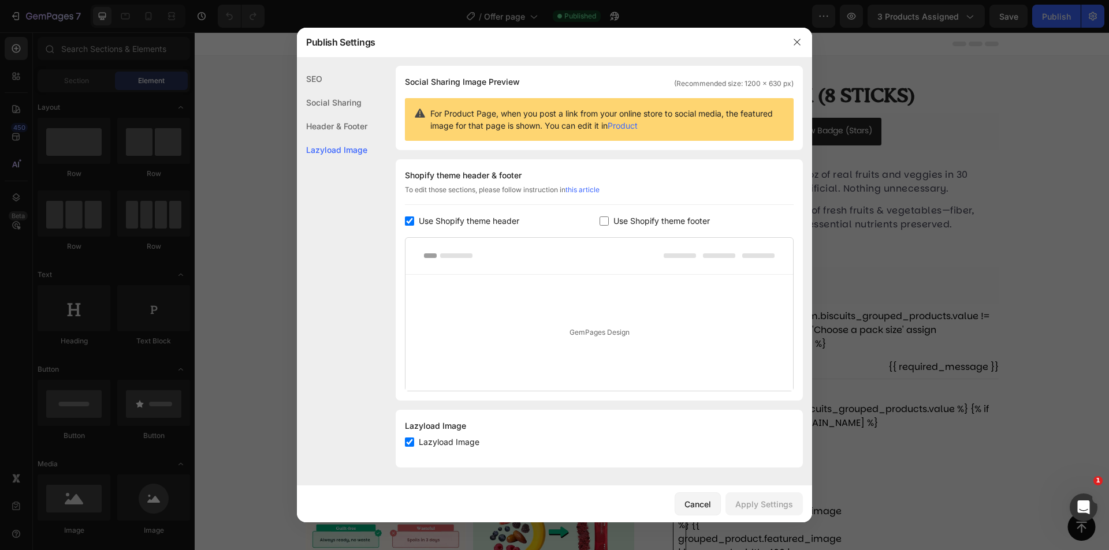
click at [339, 130] on div "Header & Footer" at bounding box center [332, 126] width 70 height 24
click at [349, 107] on div "Social Sharing" at bounding box center [332, 103] width 70 height 24
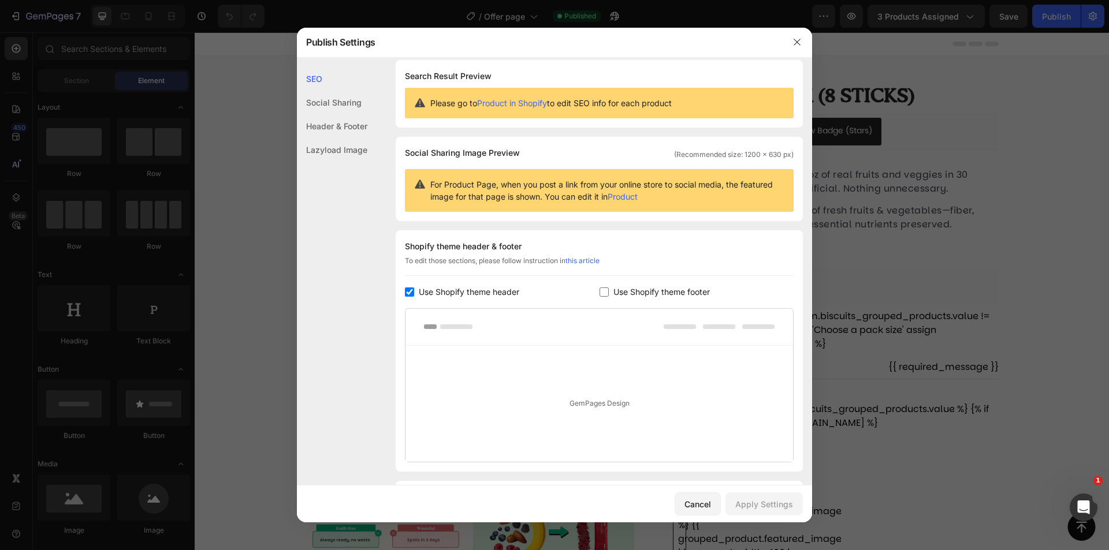
scroll to position [0, 0]
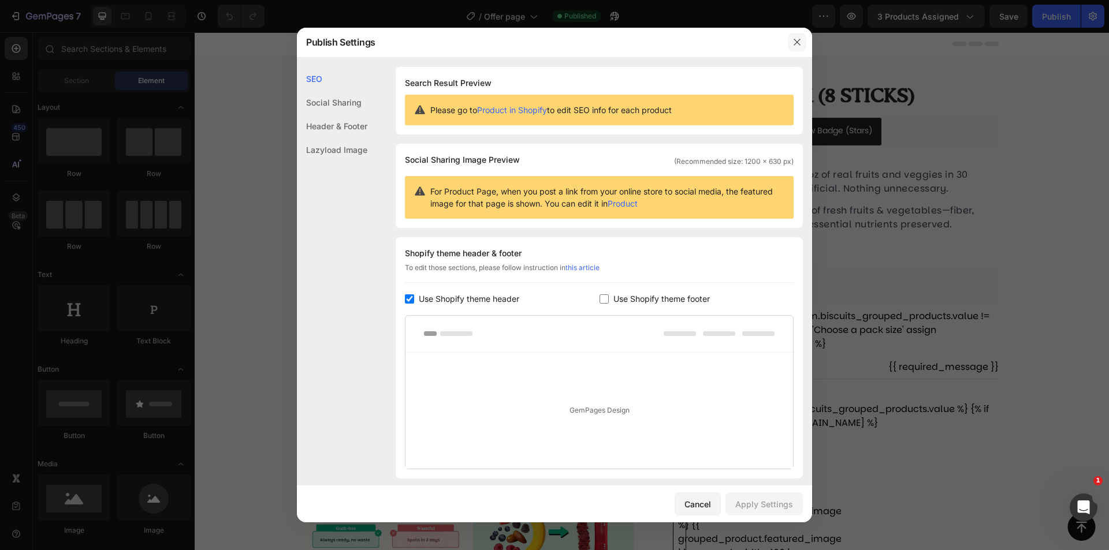
click at [805, 38] on button "button" at bounding box center [797, 42] width 18 height 18
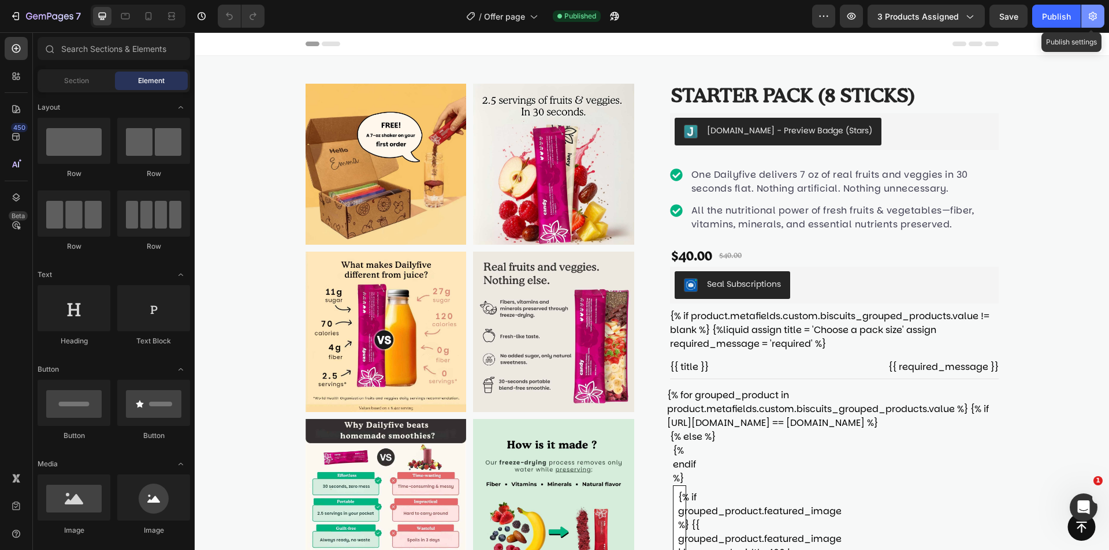
click at [1088, 20] on icon "button" at bounding box center [1093, 16] width 12 height 12
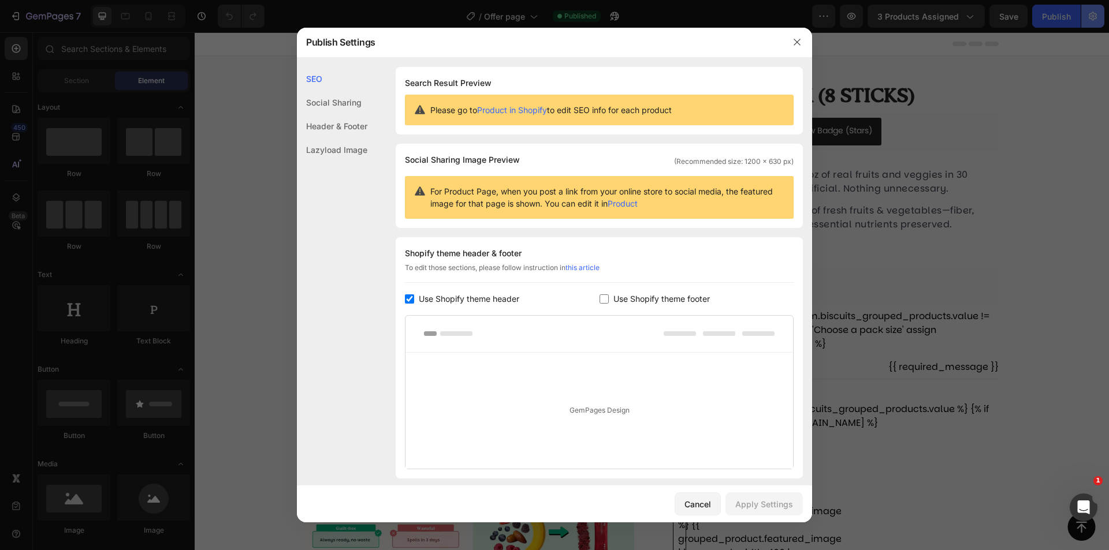
click at [1088, 20] on div at bounding box center [554, 275] width 1109 height 550
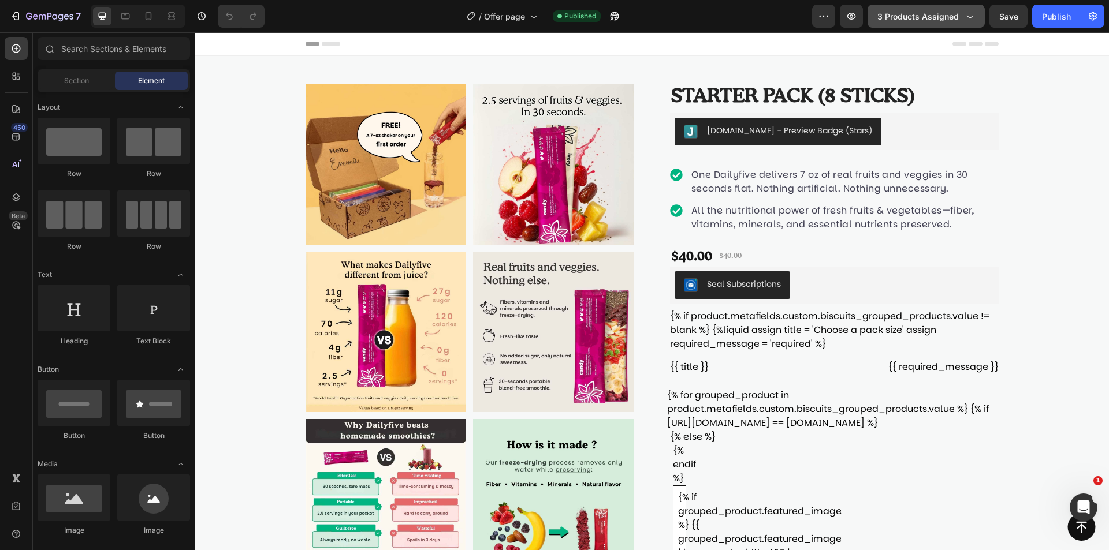
click at [976, 9] on button "3 products assigned" at bounding box center [926, 16] width 117 height 23
click at [16, 536] on icon at bounding box center [16, 536] width 1 height 1
click at [14, 506] on icon at bounding box center [16, 507] width 12 height 12
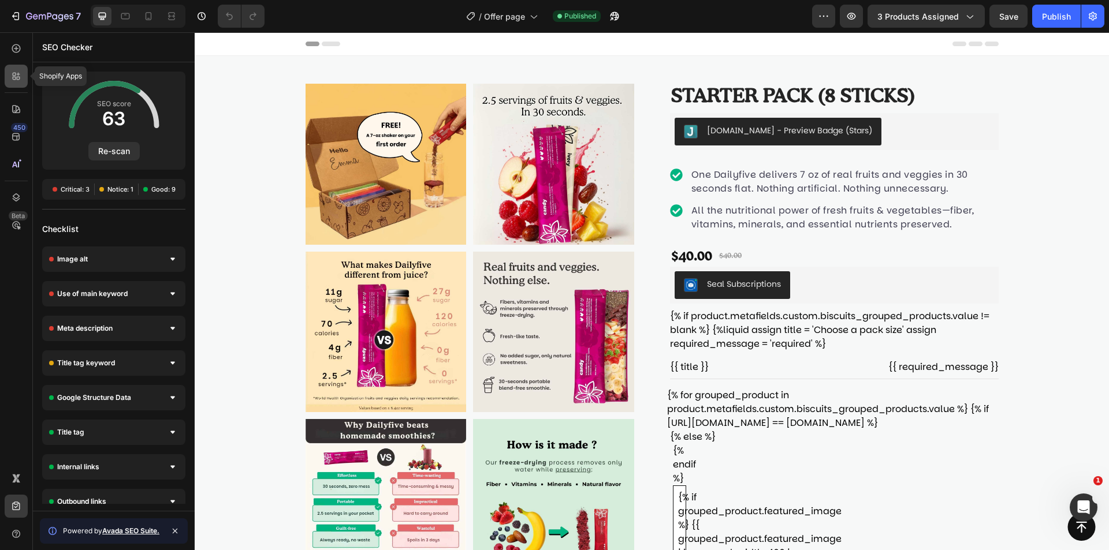
drag, startPoint x: 13, startPoint y: 72, endPoint x: 14, endPoint y: 80, distance: 7.6
drag, startPoint x: 14, startPoint y: 80, endPoint x: 18, endPoint y: 49, distance: 31.5
click at [18, 49] on icon at bounding box center [16, 48] width 5 height 5
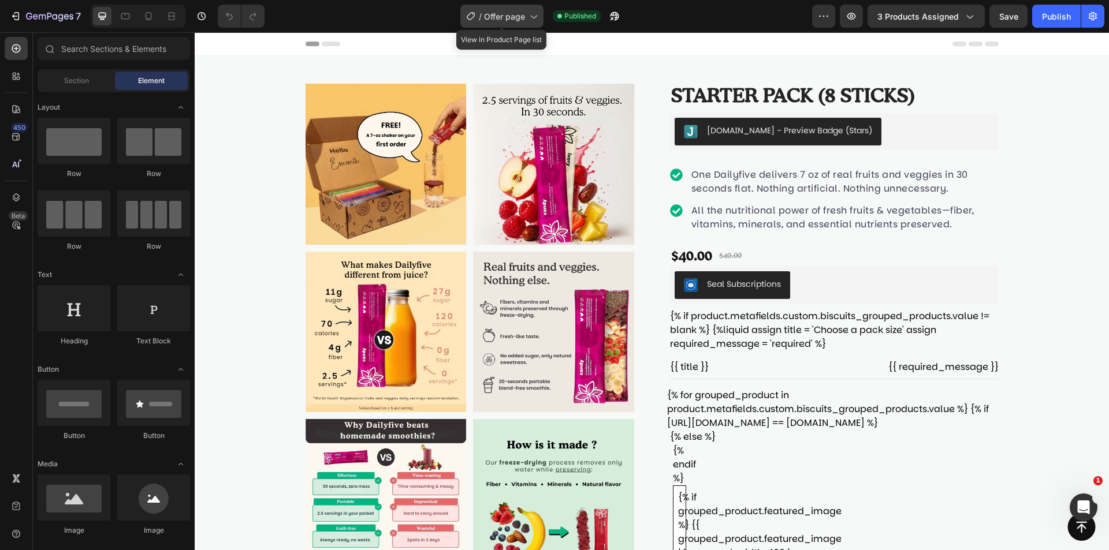
click at [540, 15] on div "/ Offer page" at bounding box center [501, 16] width 83 height 23
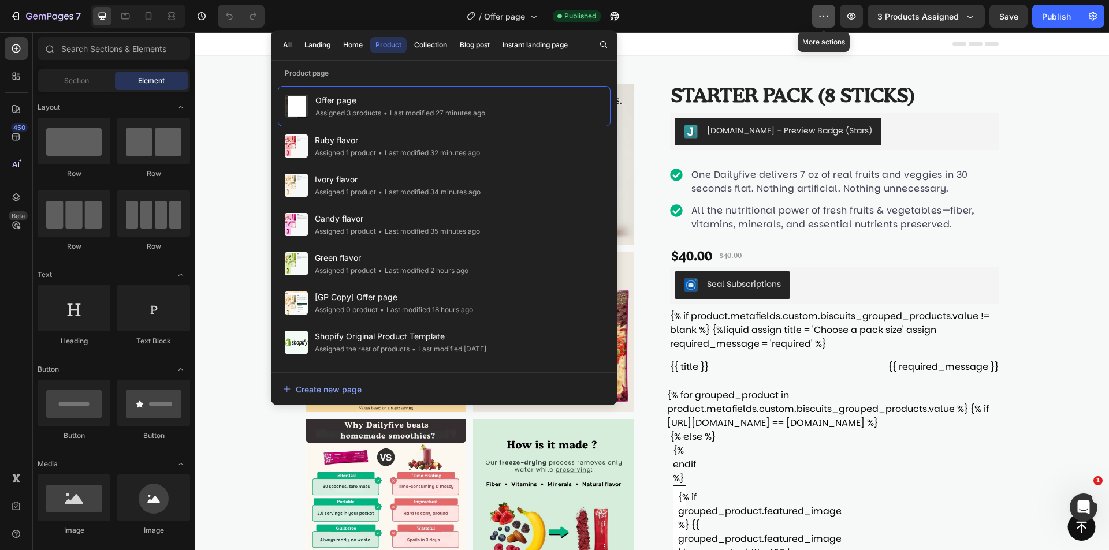
click at [823, 16] on icon "button" at bounding box center [824, 16] width 12 height 12
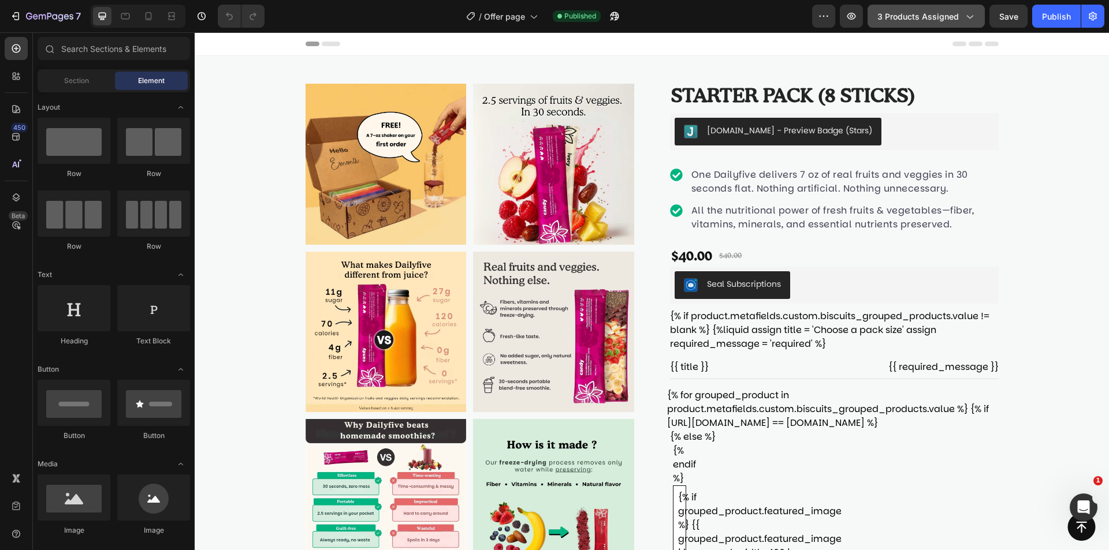
click at [935, 22] on span "3 products assigned" at bounding box center [917, 16] width 81 height 12
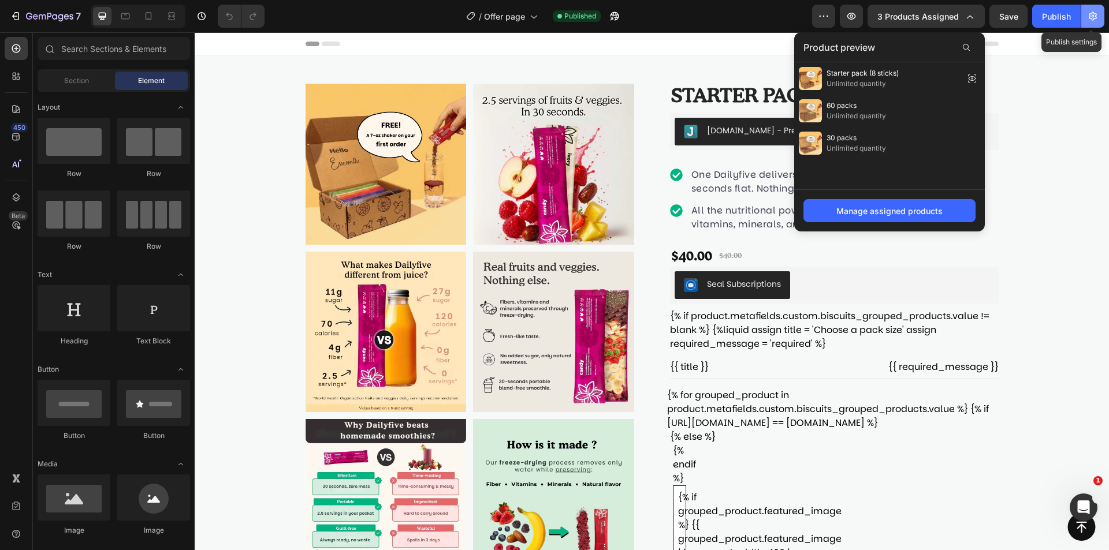
click at [1088, 23] on button "button" at bounding box center [1092, 16] width 23 height 23
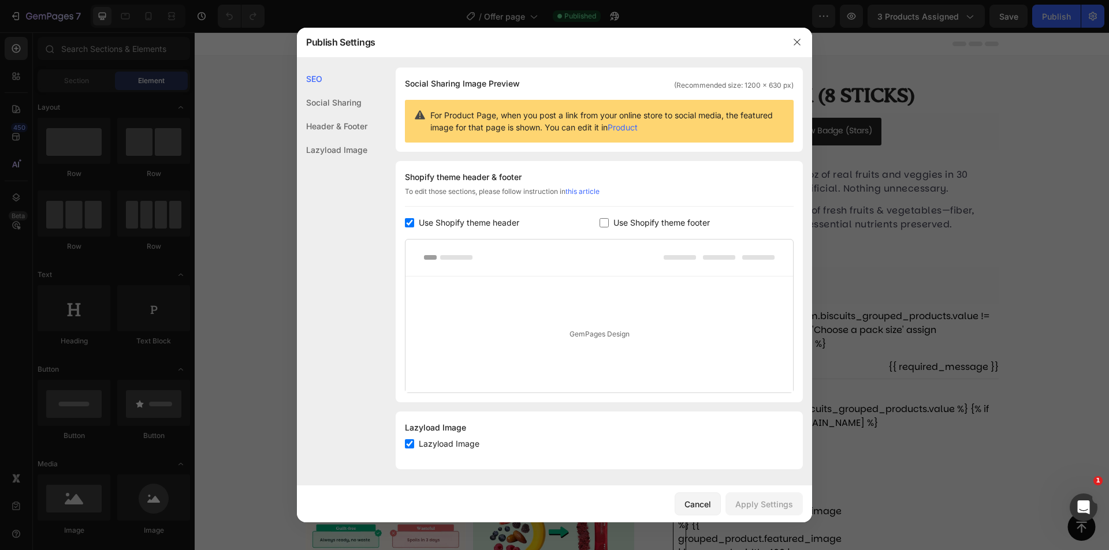
scroll to position [78, 0]
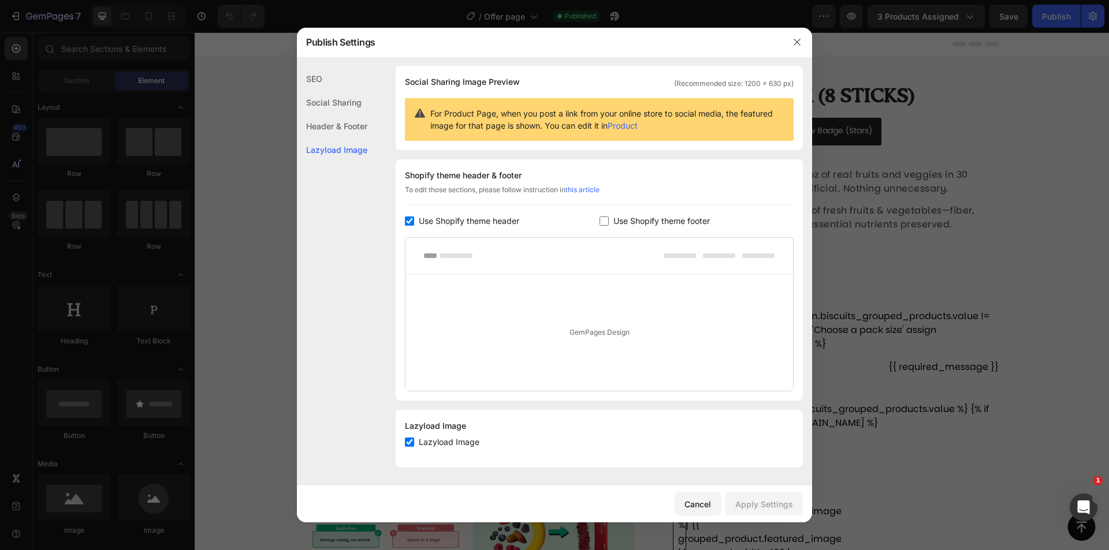
click at [202, 94] on div at bounding box center [554, 275] width 1109 height 550
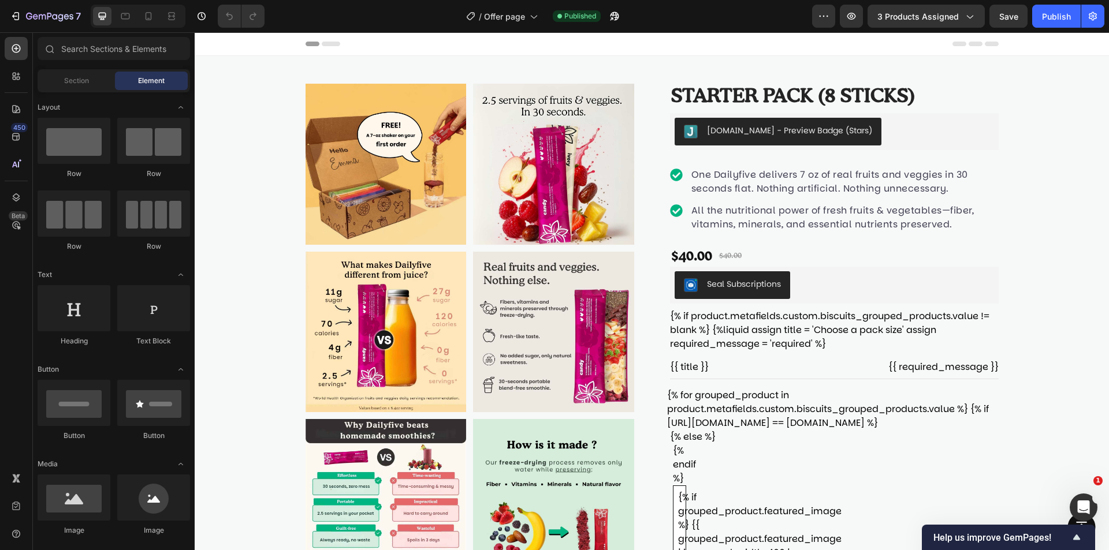
click at [544, 19] on div "/ Offer page Published" at bounding box center [543, 16] width 538 height 23
click at [535, 16] on icon at bounding box center [533, 16] width 12 height 12
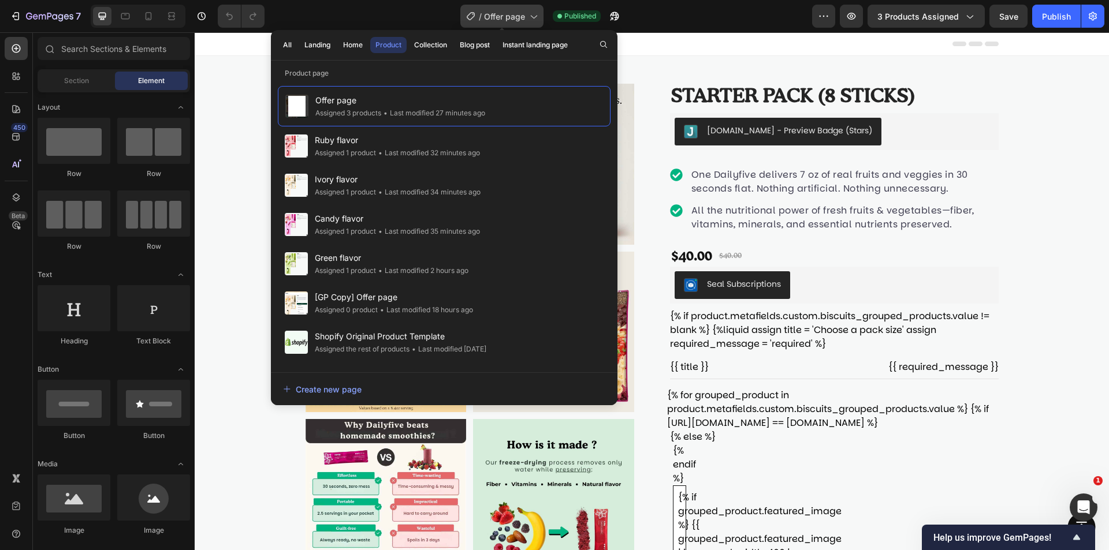
click at [535, 16] on icon at bounding box center [533, 16] width 12 height 12
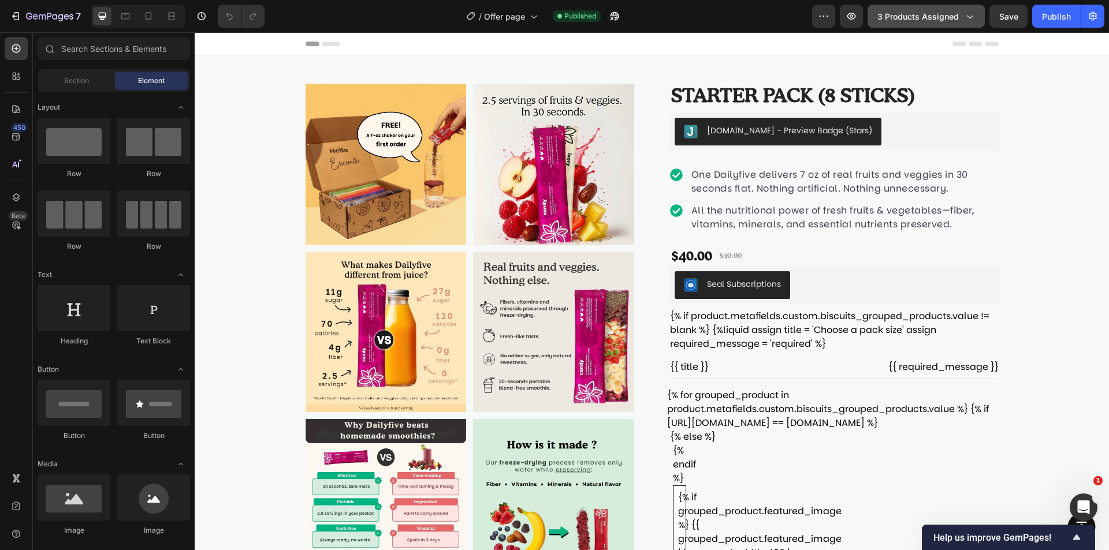
click at [969, 18] on icon "button" at bounding box center [970, 16] width 12 height 12
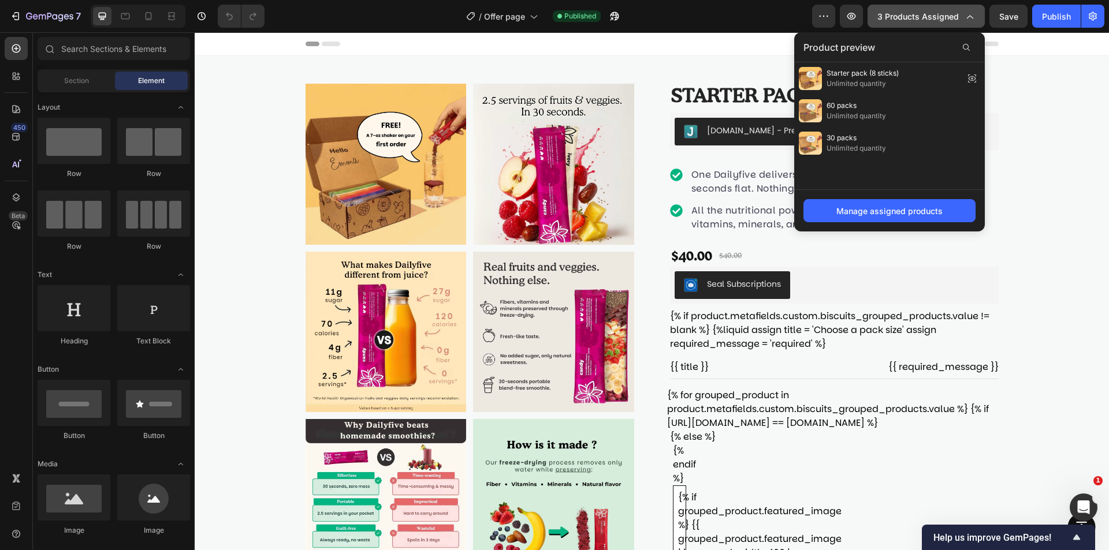
click at [968, 18] on icon "button" at bounding box center [970, 16] width 12 height 12
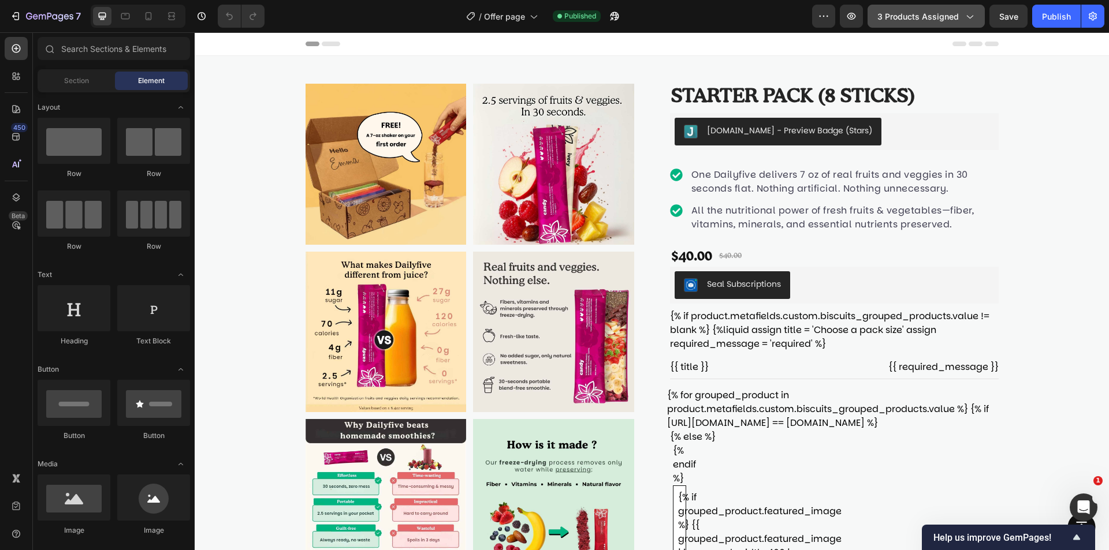
click at [960, 21] on div "3 products assigned" at bounding box center [926, 16] width 98 height 12
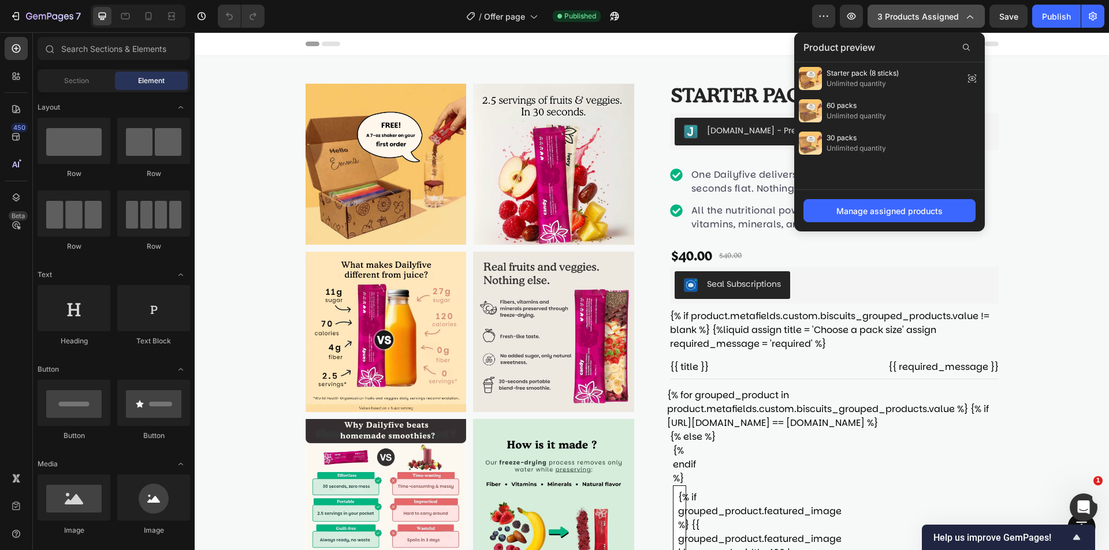
click at [959, 21] on span "3 products assigned" at bounding box center [917, 16] width 81 height 12
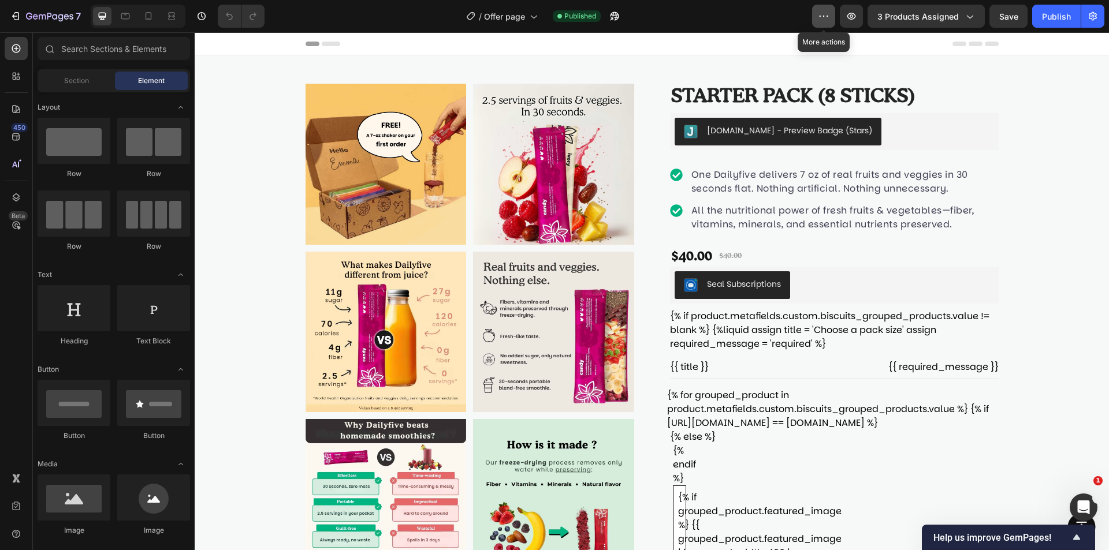
click at [825, 17] on icon "button" at bounding box center [824, 16] width 12 height 12
click at [1087, 27] on button "button" at bounding box center [1092, 16] width 23 height 23
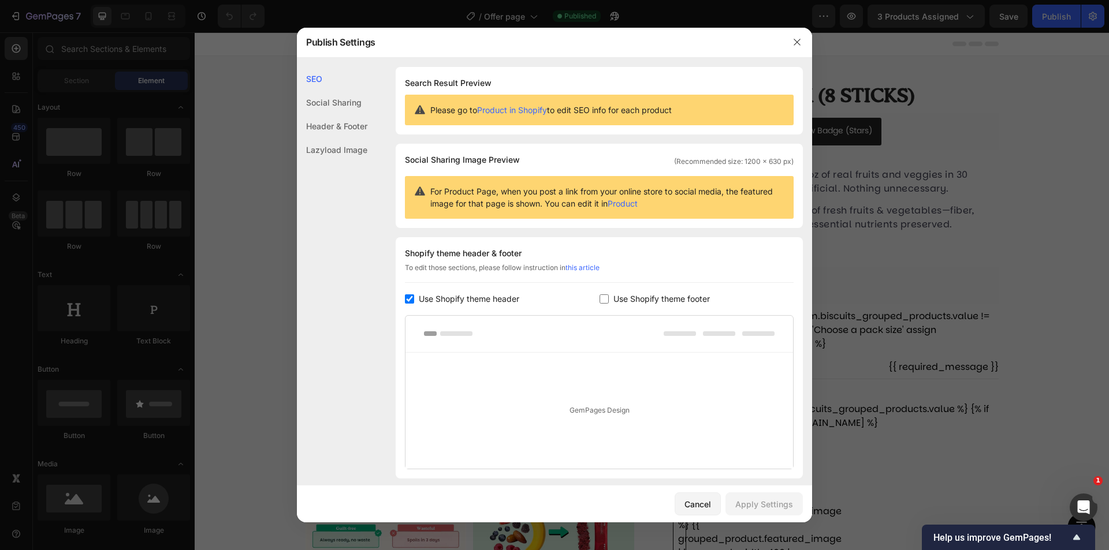
click at [518, 120] on div "Please go to Product in Shopify to edit SEO info for each product" at bounding box center [599, 110] width 389 height 31
click at [521, 109] on link "Product in Shopify" at bounding box center [512, 110] width 70 height 10
click at [1092, 507] on div "Open Intercom Messenger" at bounding box center [1082, 506] width 38 height 38
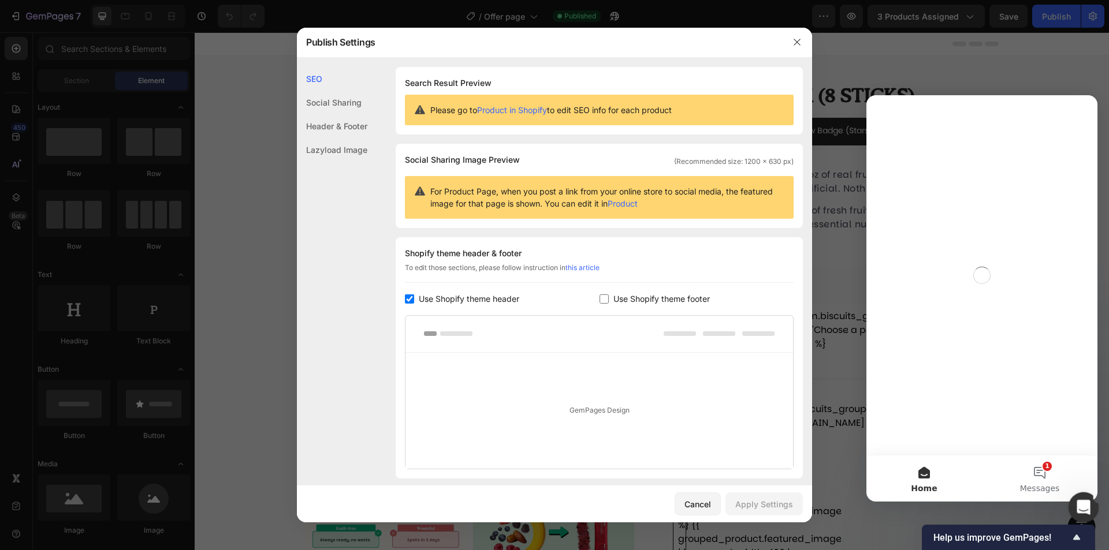
scroll to position [0, 0]
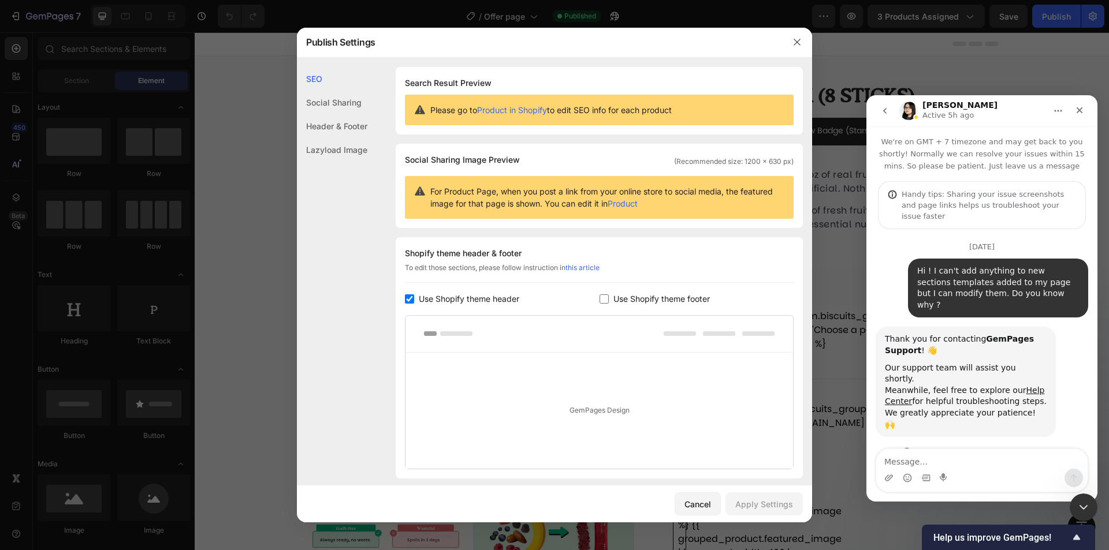
scroll to position [121, 0]
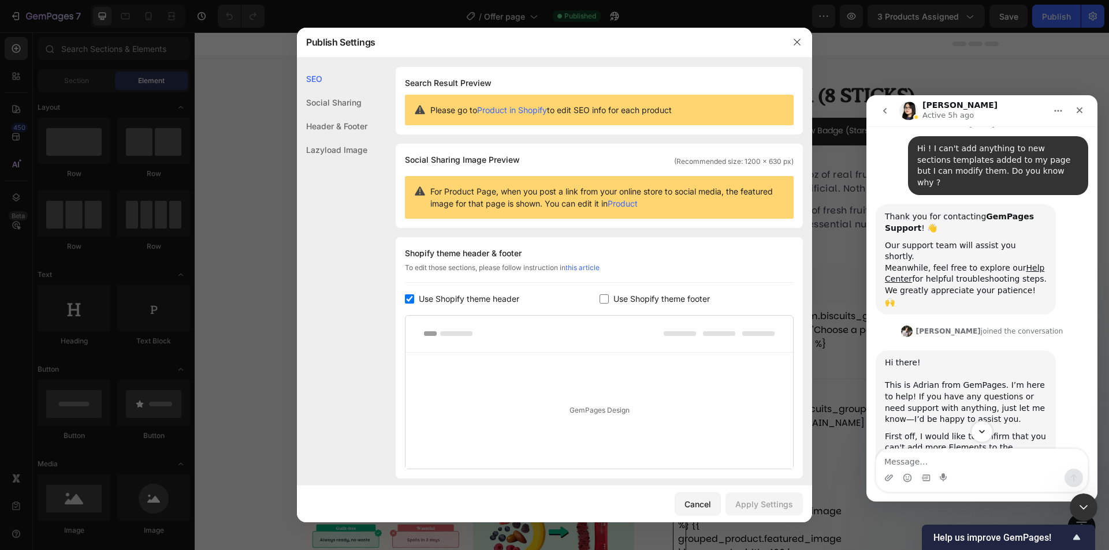
click at [987, 430] on icon "Scroll to bottom" at bounding box center [982, 432] width 10 height 10
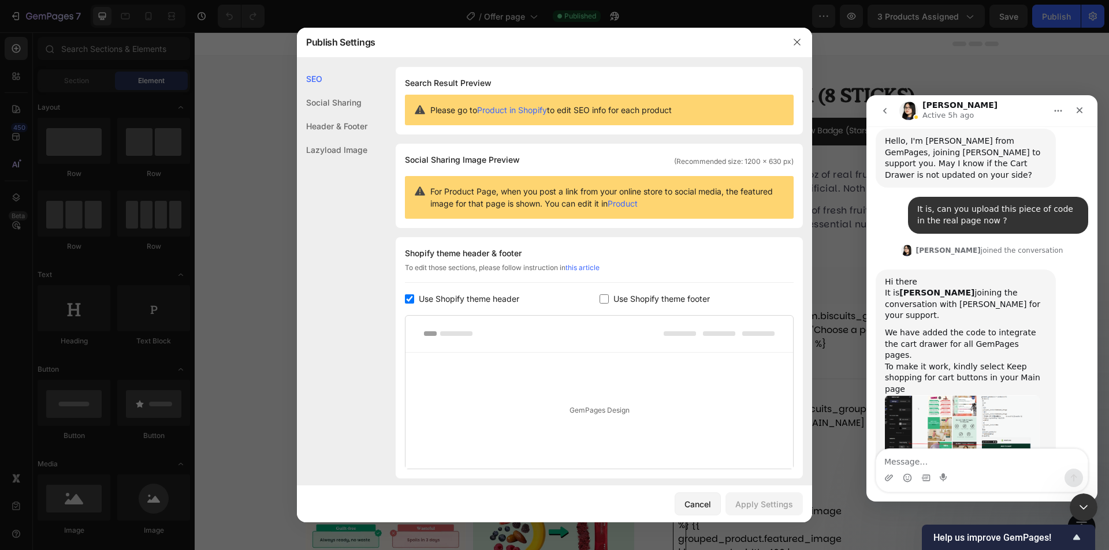
scroll to position [4071, 0]
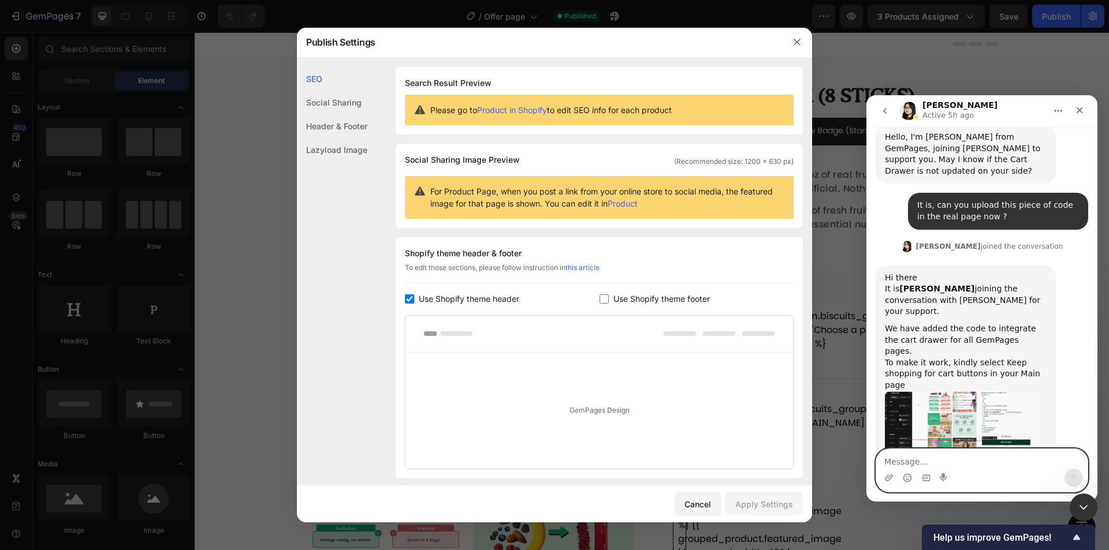
click at [935, 463] on textarea "Message…" at bounding box center [981, 459] width 211 height 20
type textarea "Ok great thanks"
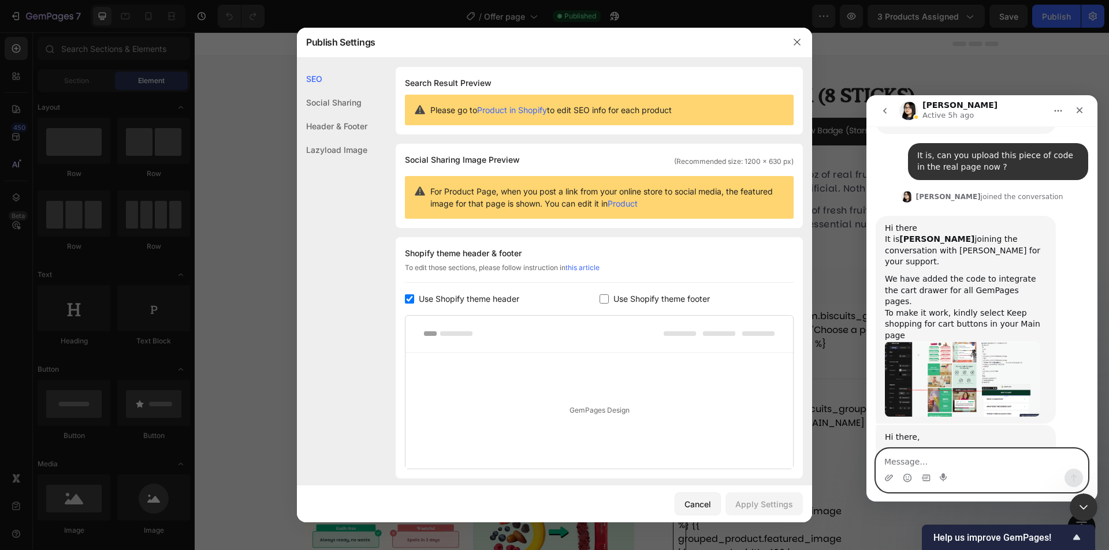
paste textarea "Bonjour, mes pages produits doivent s’ouvrir dans une modale en iframe. Pouvez-…"
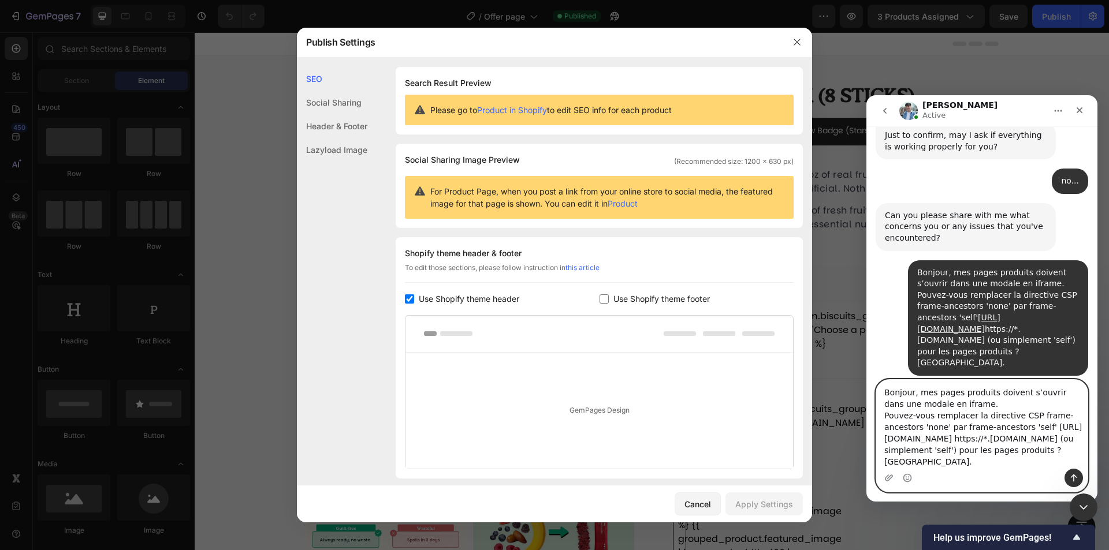
scroll to position [0, 0]
drag, startPoint x: 947, startPoint y: 467, endPoint x: 1713, endPoint y: 474, distance: 766.6
click at [866, 381] on html "Liam Active We're on GMT + 7 timezone and may get back to you shortly! Normally…" at bounding box center [981, 298] width 231 height 407
click at [917, 423] on textarea "Bonjour, mes pages produits doivent s’ouvrir dans une modale en iframe. Pouvez-…" at bounding box center [981, 424] width 211 height 89
click at [920, 426] on textarea "Bonjour, mes pages produits doivent s’ouvrir dans une modale en iframe. Pouvez-…" at bounding box center [981, 424] width 211 height 89
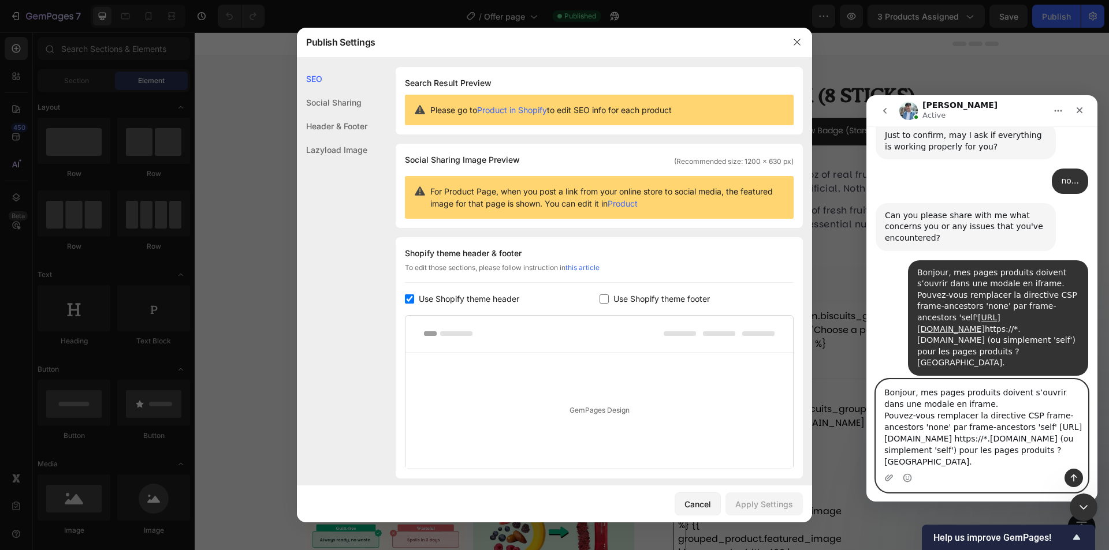
click at [920, 426] on textarea "Bonjour, mes pages produits doivent s’ouvrir dans une modale en iframe. Pouvez-…" at bounding box center [981, 424] width 211 height 89
click at [948, 425] on textarea "Bonjour, mes pages produits doivent s’ouvrir dans une modale en iframe. Pouvez-…" at bounding box center [981, 424] width 211 height 89
type textarea "K"
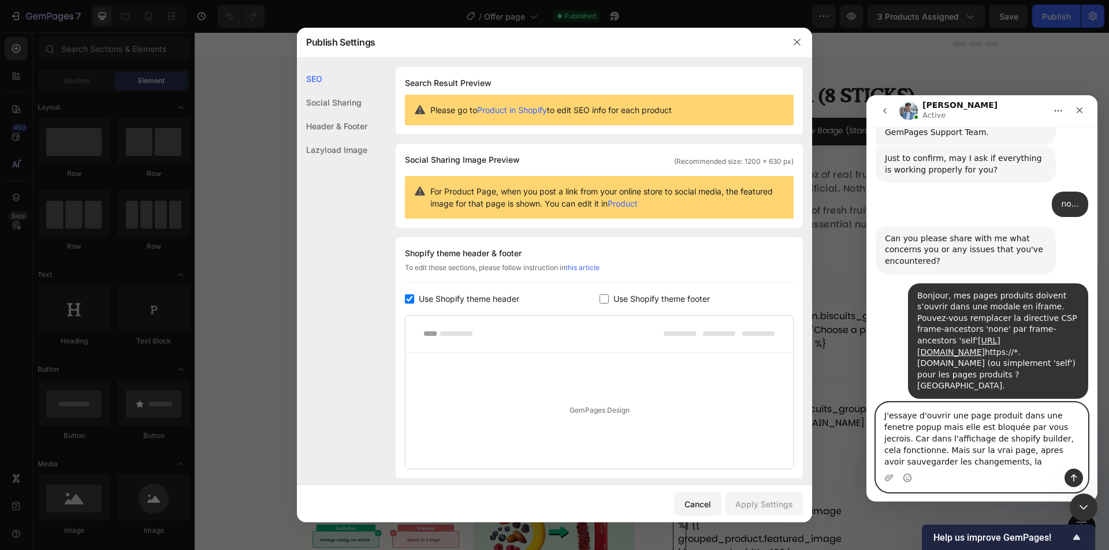
scroll to position [4645, 0]
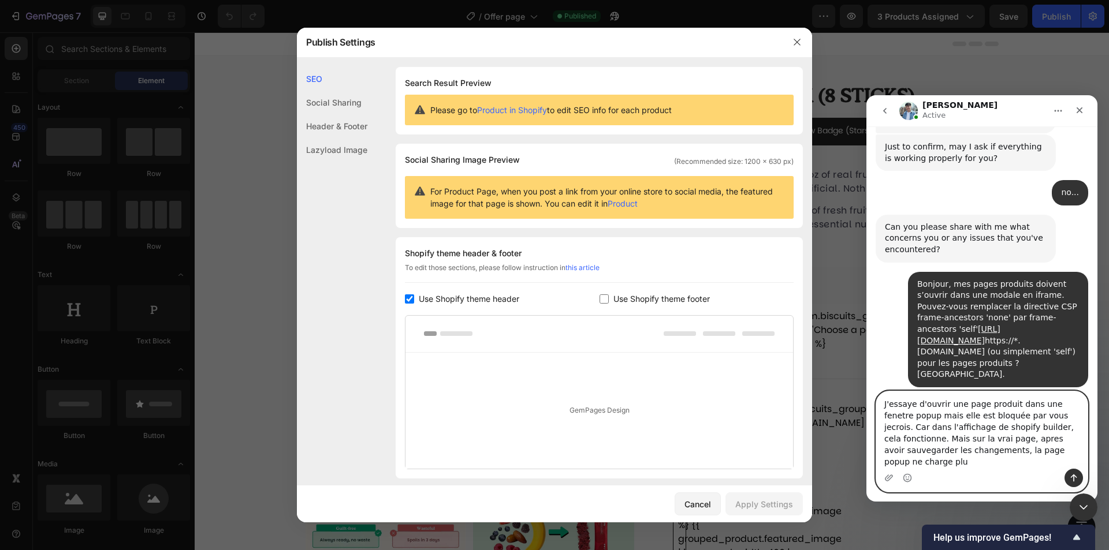
type textarea "J'essaye d'ouvrir une page produit dans une fenetre popup mais elle est bloquée…"
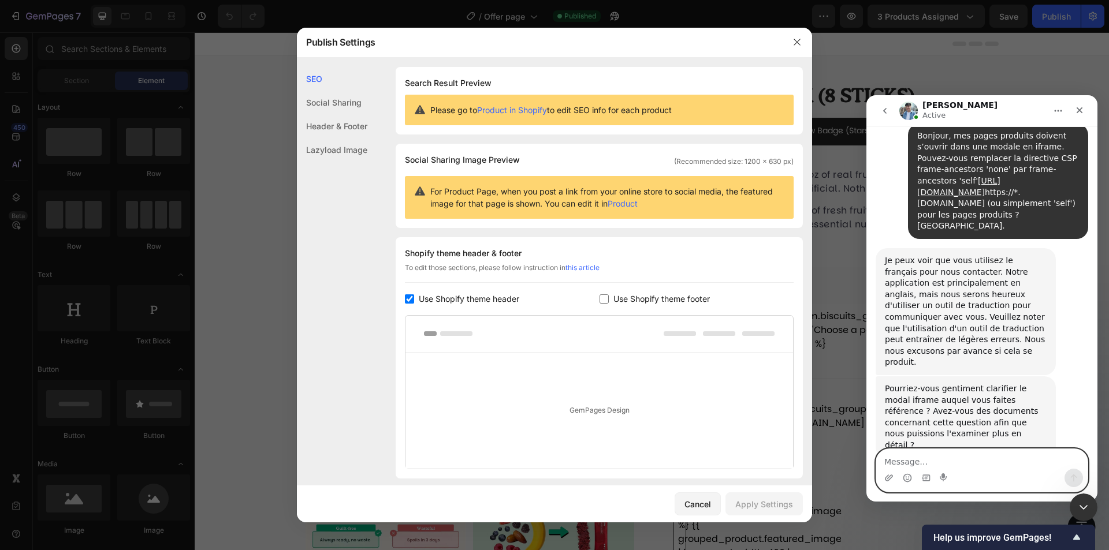
scroll to position [4798, 0]
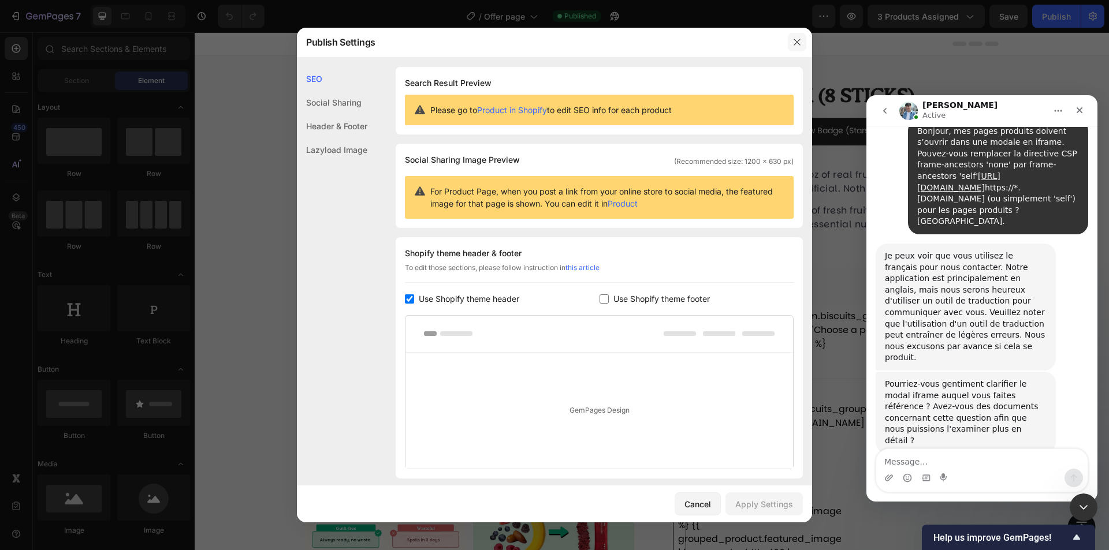
click at [795, 41] on icon "button" at bounding box center [797, 42] width 9 height 9
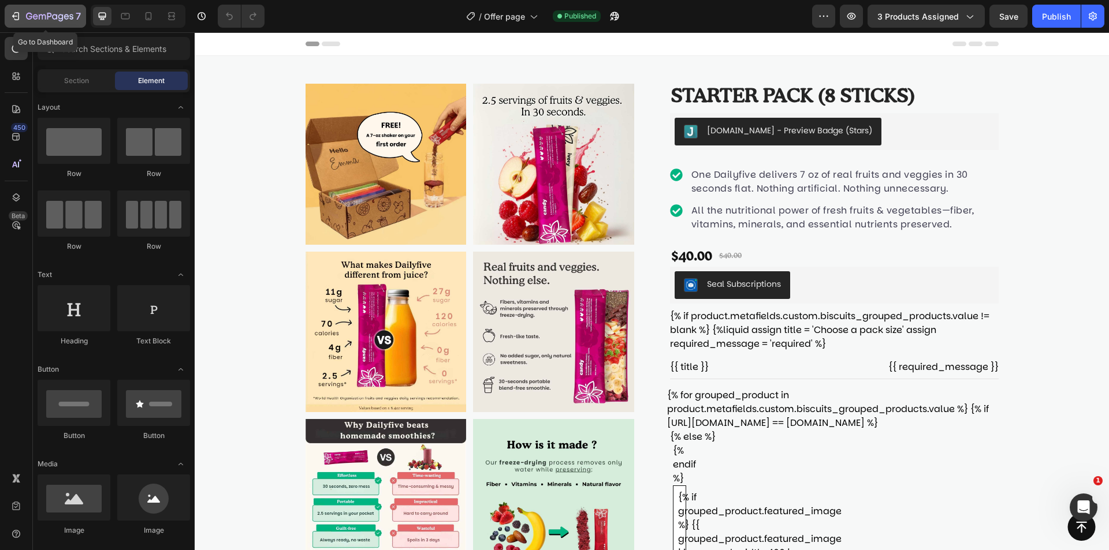
click at [57, 10] on div "7" at bounding box center [53, 16] width 55 height 14
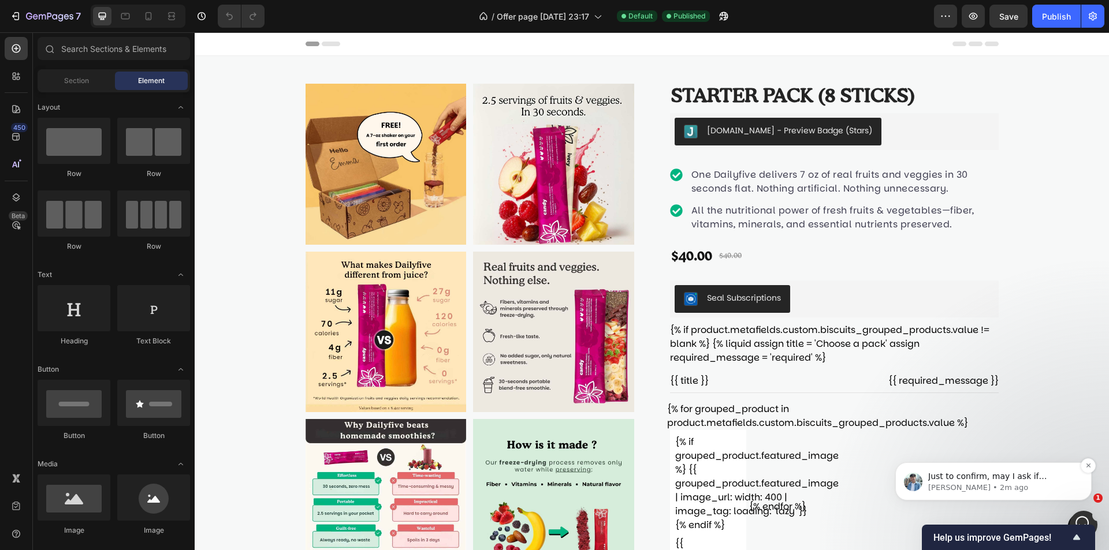
click at [1003, 493] on p "[PERSON_NAME] • 2m ago" at bounding box center [1002, 488] width 149 height 10
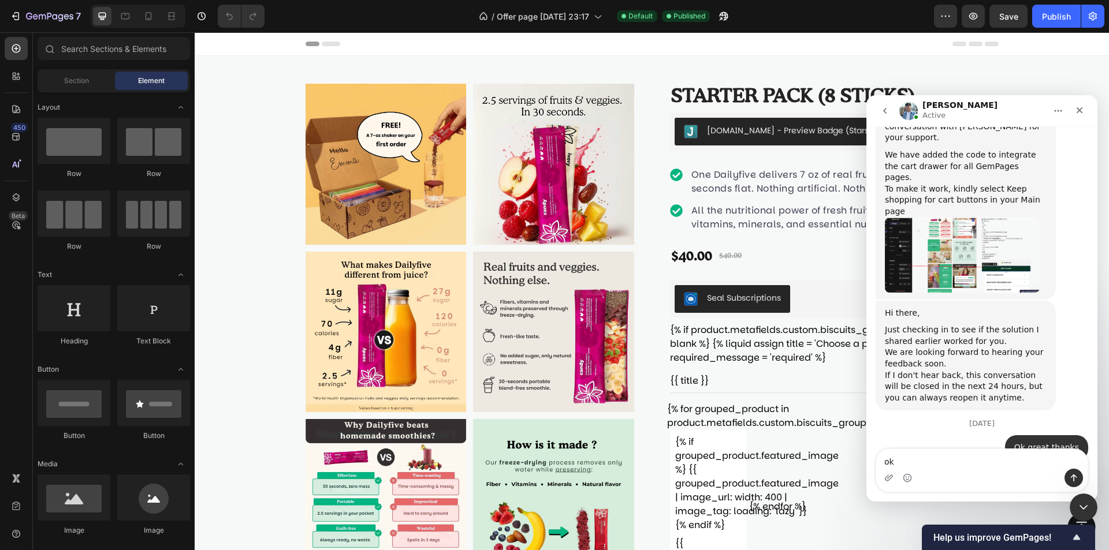
scroll to position [4250, 0]
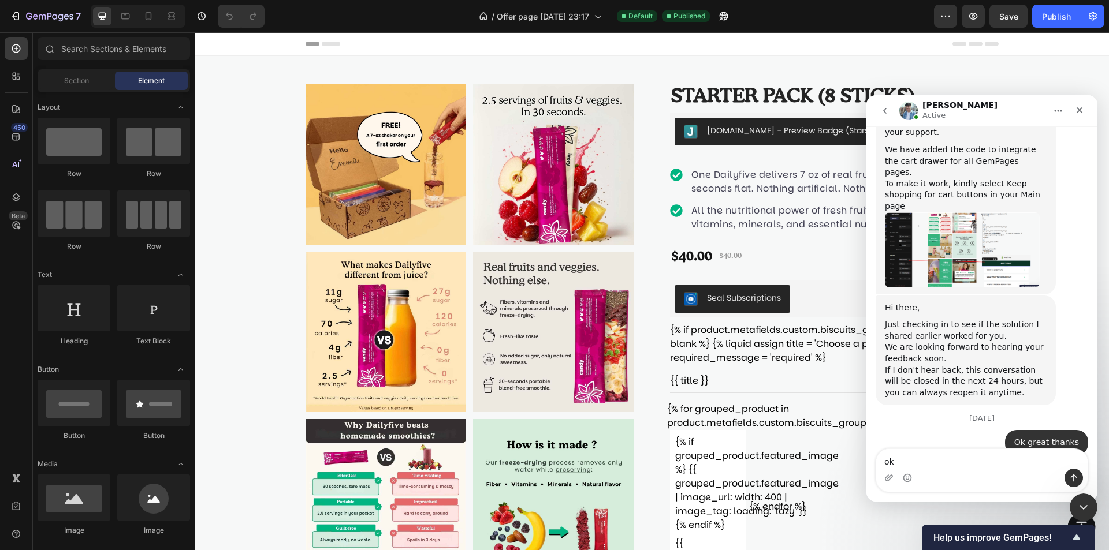
click at [987, 463] on textarea "ok" at bounding box center [981, 459] width 211 height 20
drag, startPoint x: 914, startPoint y: 455, endPoint x: 837, endPoint y: 460, distance: 77.0
click at [866, 460] on html "[PERSON_NAME] Active We're on GMT + 7 timezone and may get back to you shortly!…" at bounding box center [981, 298] width 231 height 407
type textarea "no..."
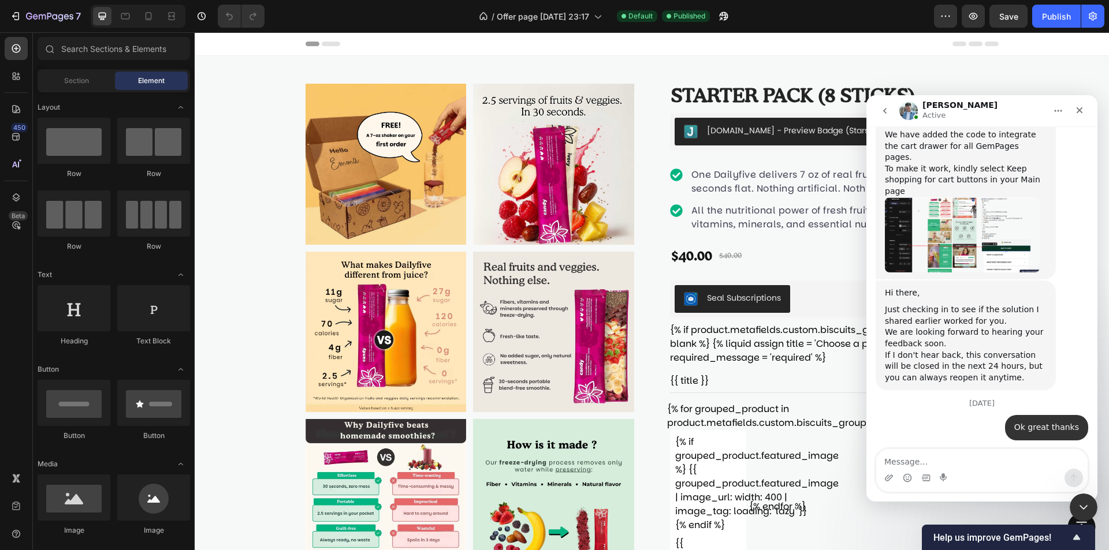
scroll to position [4310, 0]
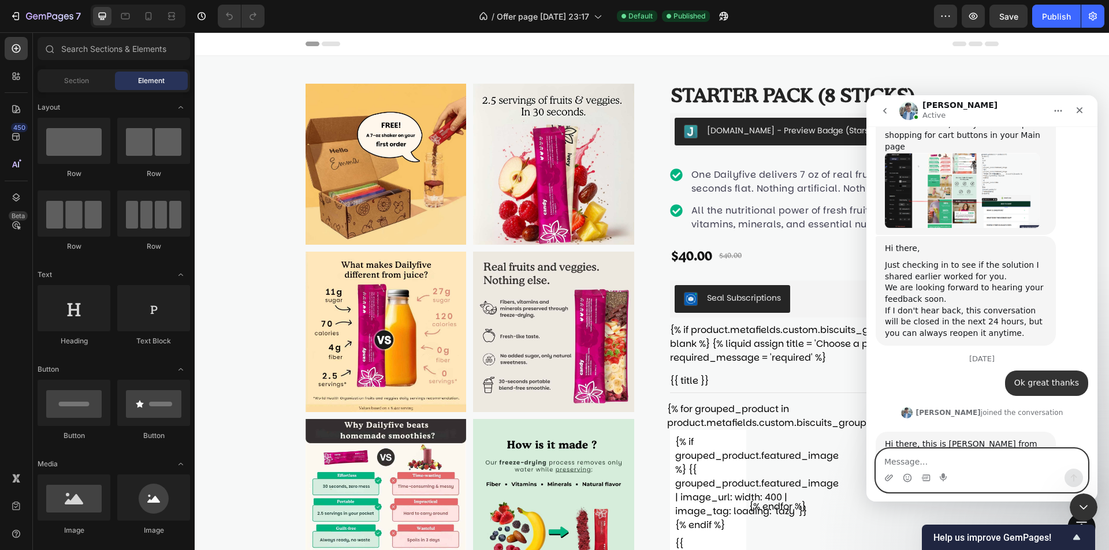
click at [973, 459] on textarea "Message…" at bounding box center [981, 459] width 211 height 20
paste textarea "Bonjour, mes pages produits doivent s’ouvrir dans une modale en iframe. Pouvez-…"
type textarea "Bonjour, mes pages produits doivent s’ouvrir dans une modale en iframe. Pouvez-…"
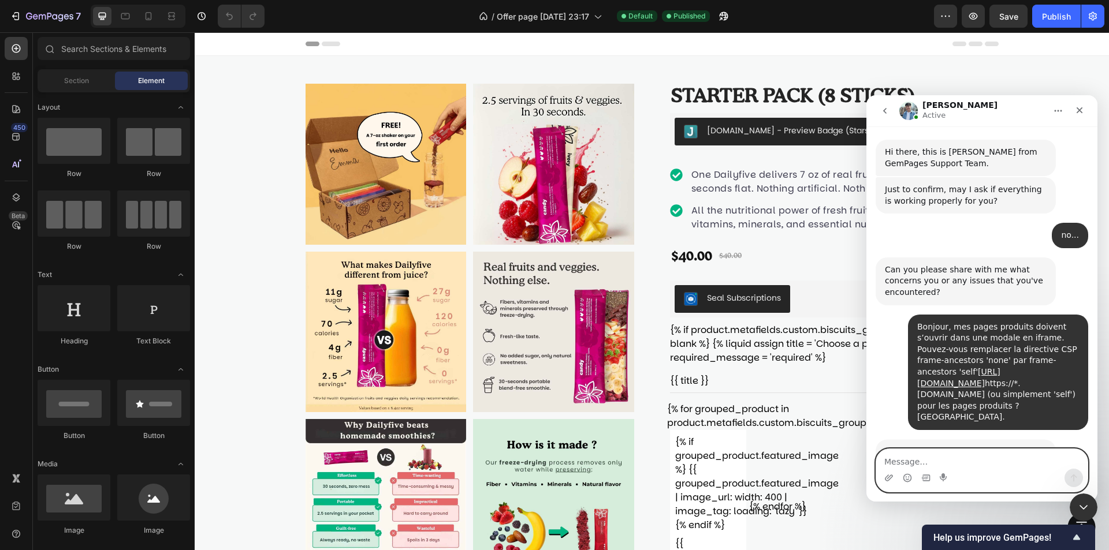
scroll to position [4798, 0]
